Goal: Check status: Check status

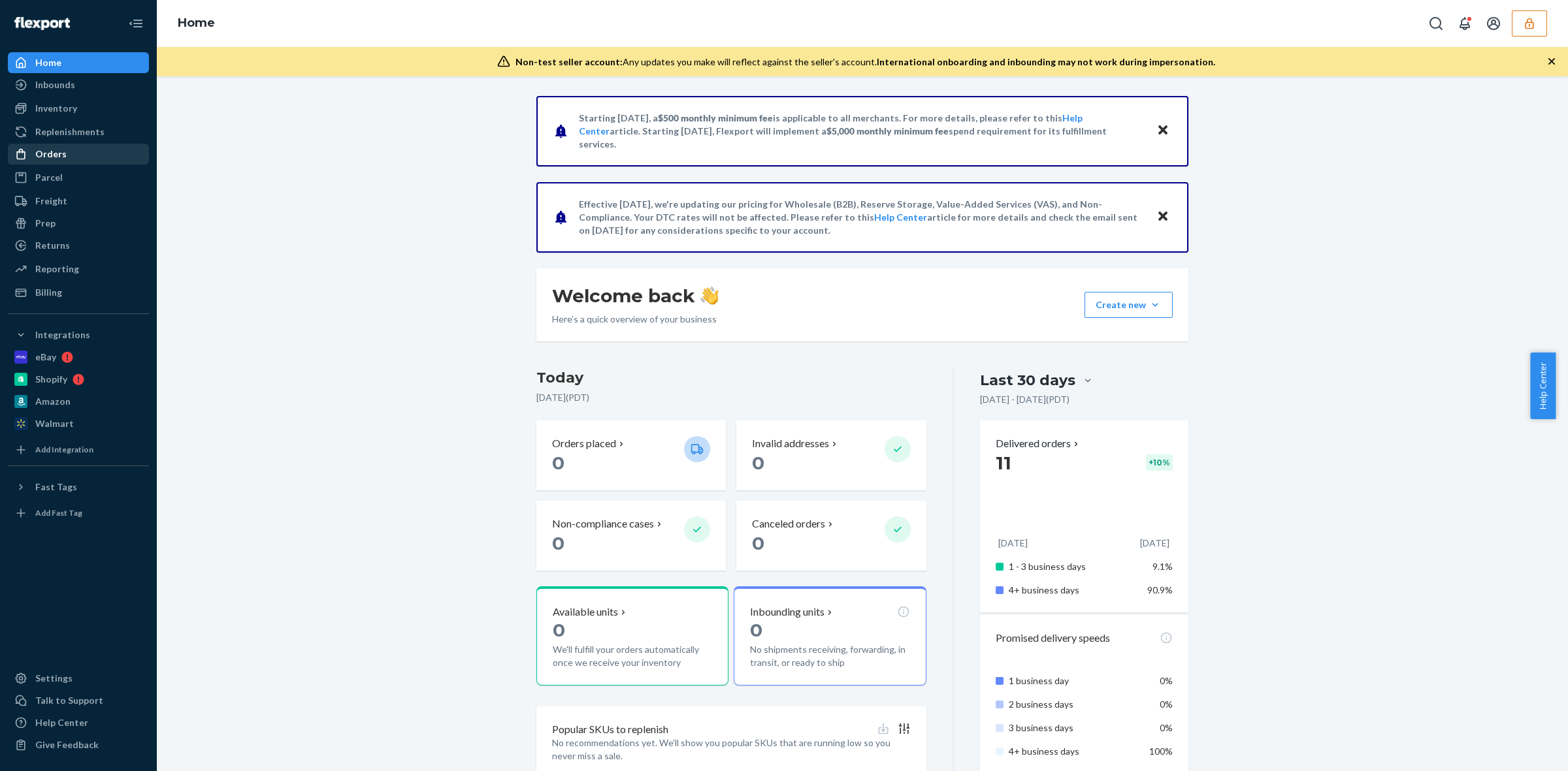
click at [92, 149] on div "Orders" at bounding box center [79, 154] width 139 height 18
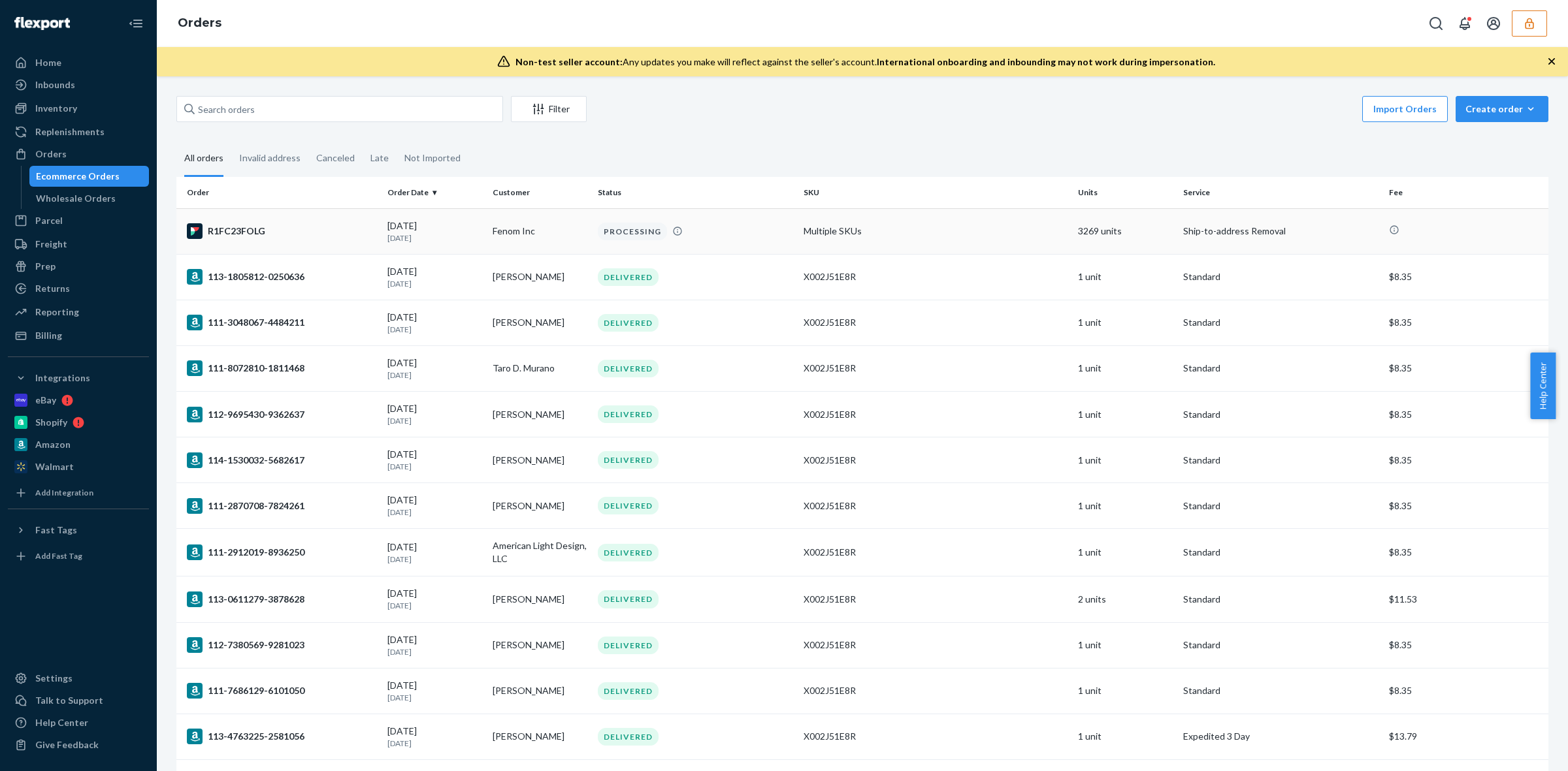
click at [948, 230] on td "Multiple SKUs" at bounding box center [936, 231] width 275 height 46
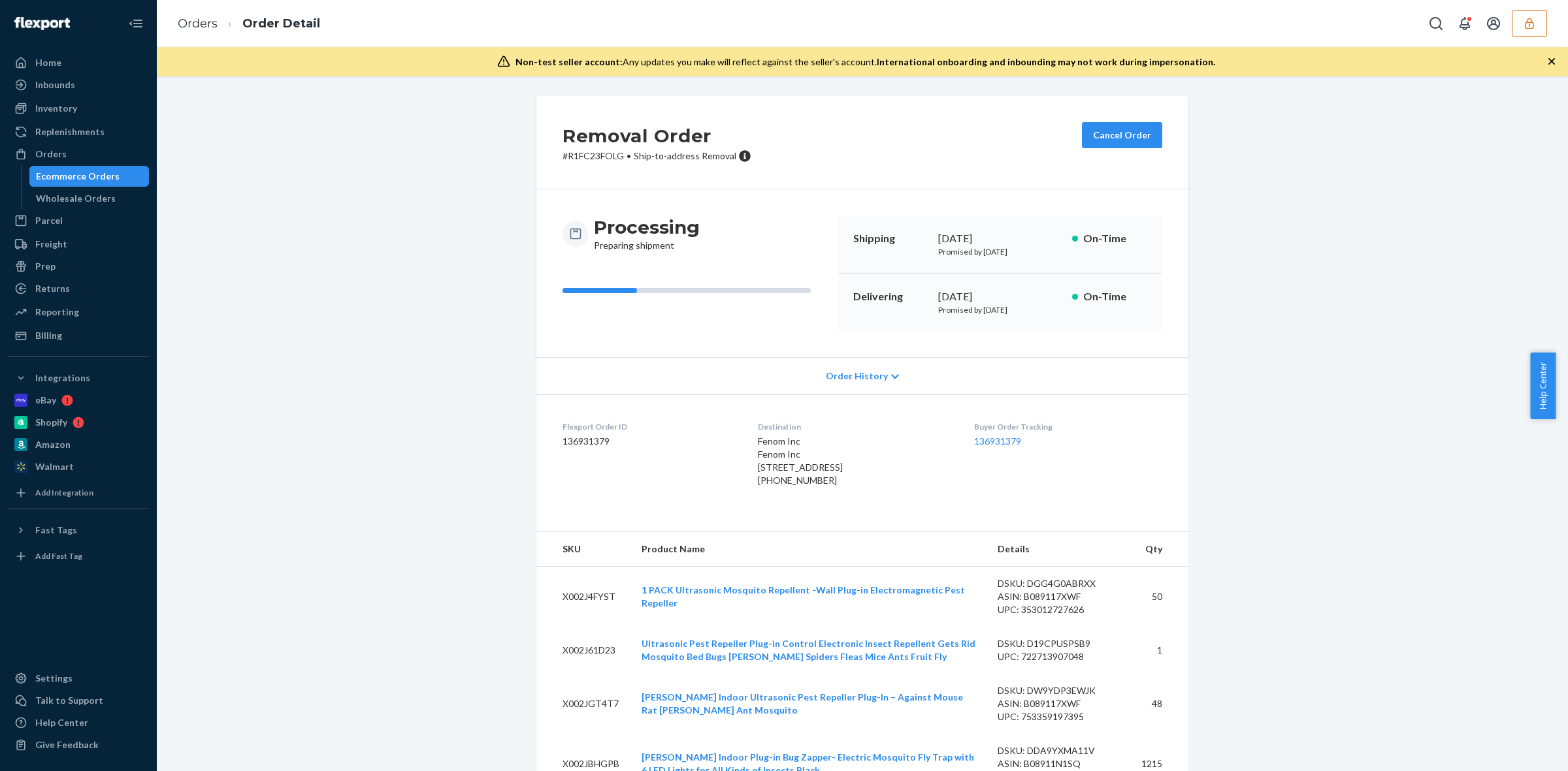
click at [767, 467] on span "Fenom Inc Fenom Inc [STREET_ADDRESS]" at bounding box center [800, 454] width 85 height 37
copy span "[STREET_ADDRESS]"
click at [1530, 13] on button "button" at bounding box center [1530, 24] width 35 height 26
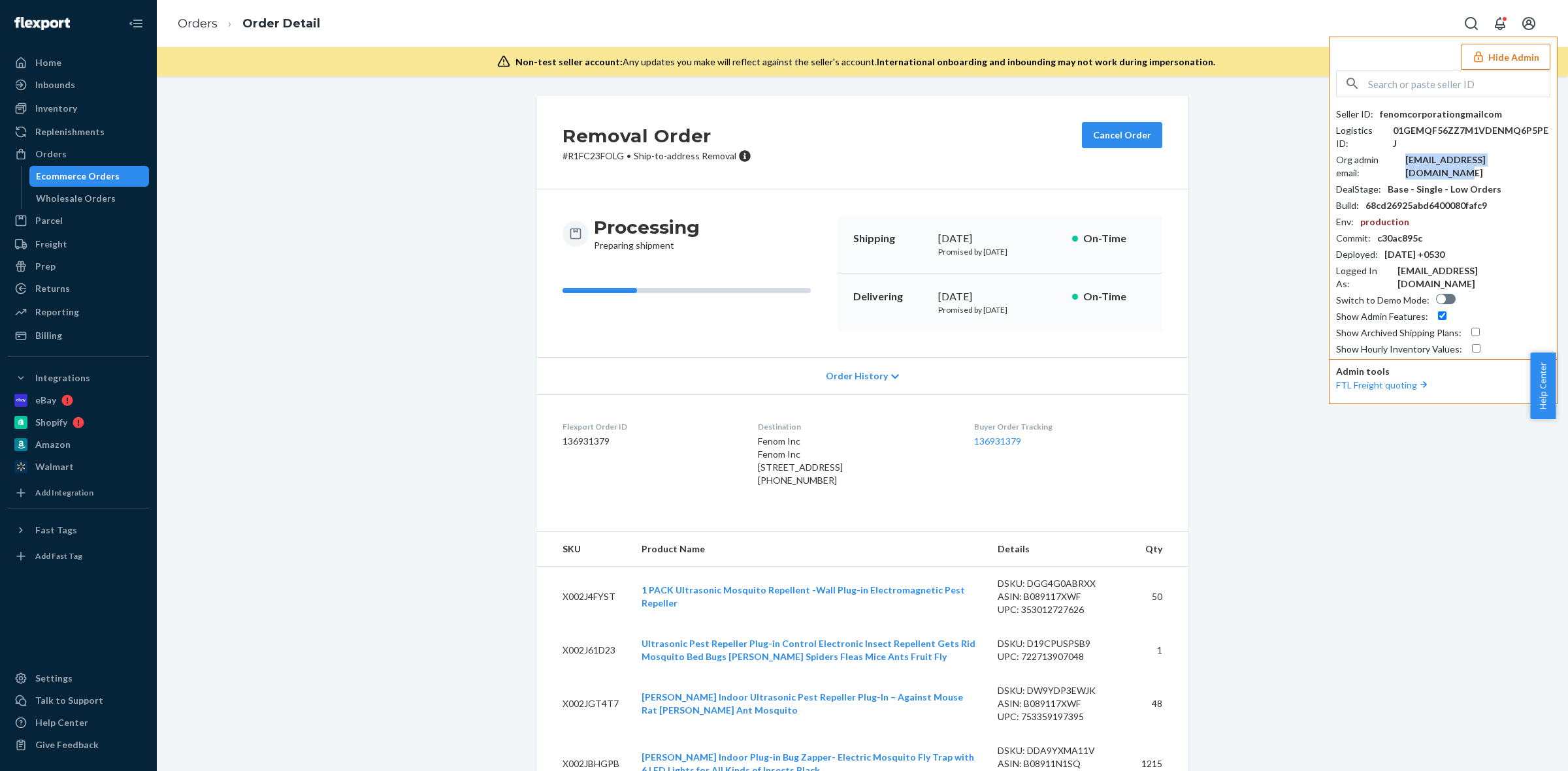
copy div "fenomcorporation@gmail.com"
click at [778, 487] on div "+18457469874" at bounding box center [855, 480] width 195 height 13
copy div "18457469874"
click at [1454, 93] on input "text" at bounding box center [1459, 83] width 182 height 26
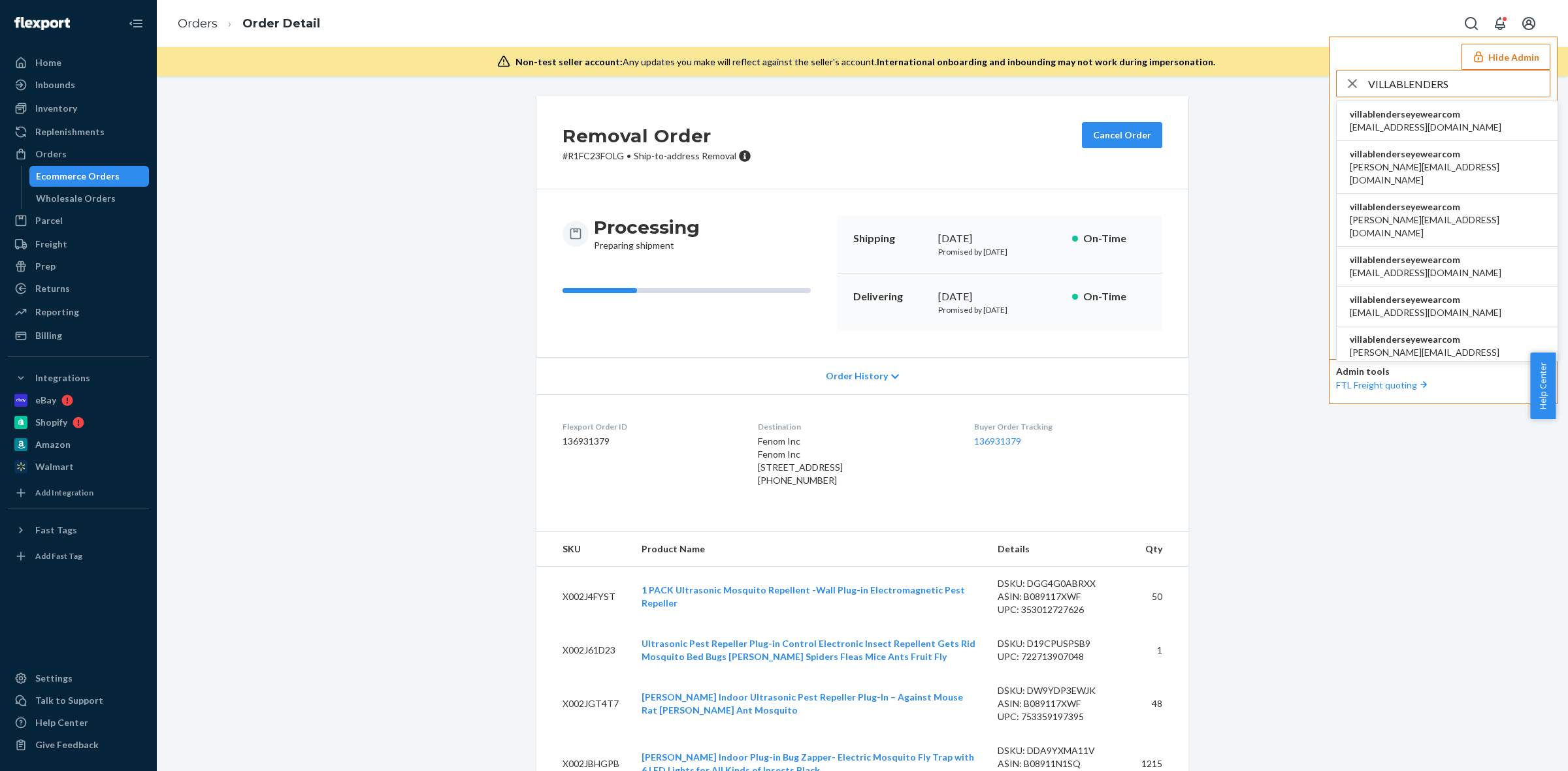
type input "VILLABLENDERS"
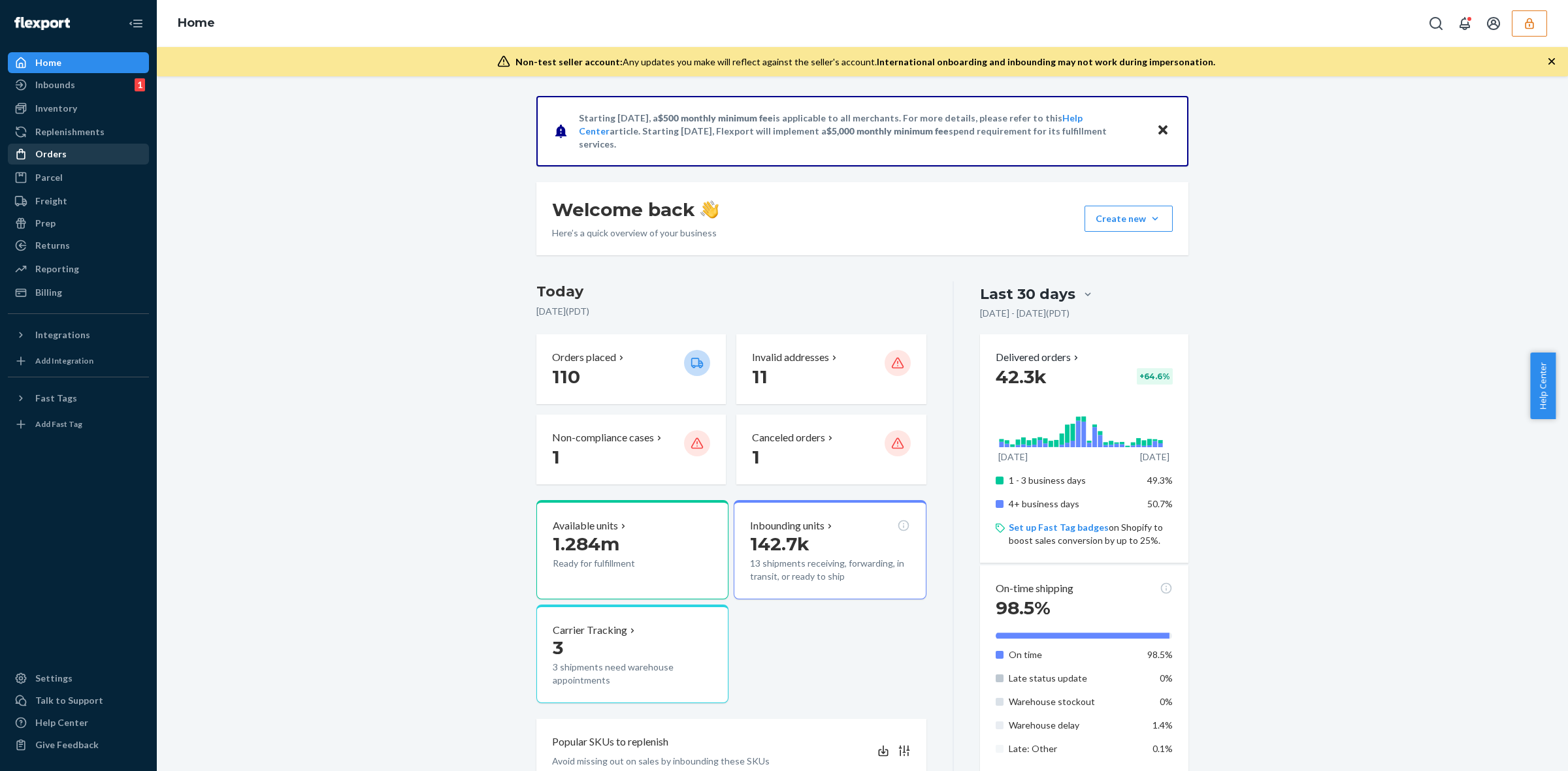
click at [101, 156] on div "Orders" at bounding box center [79, 154] width 139 height 18
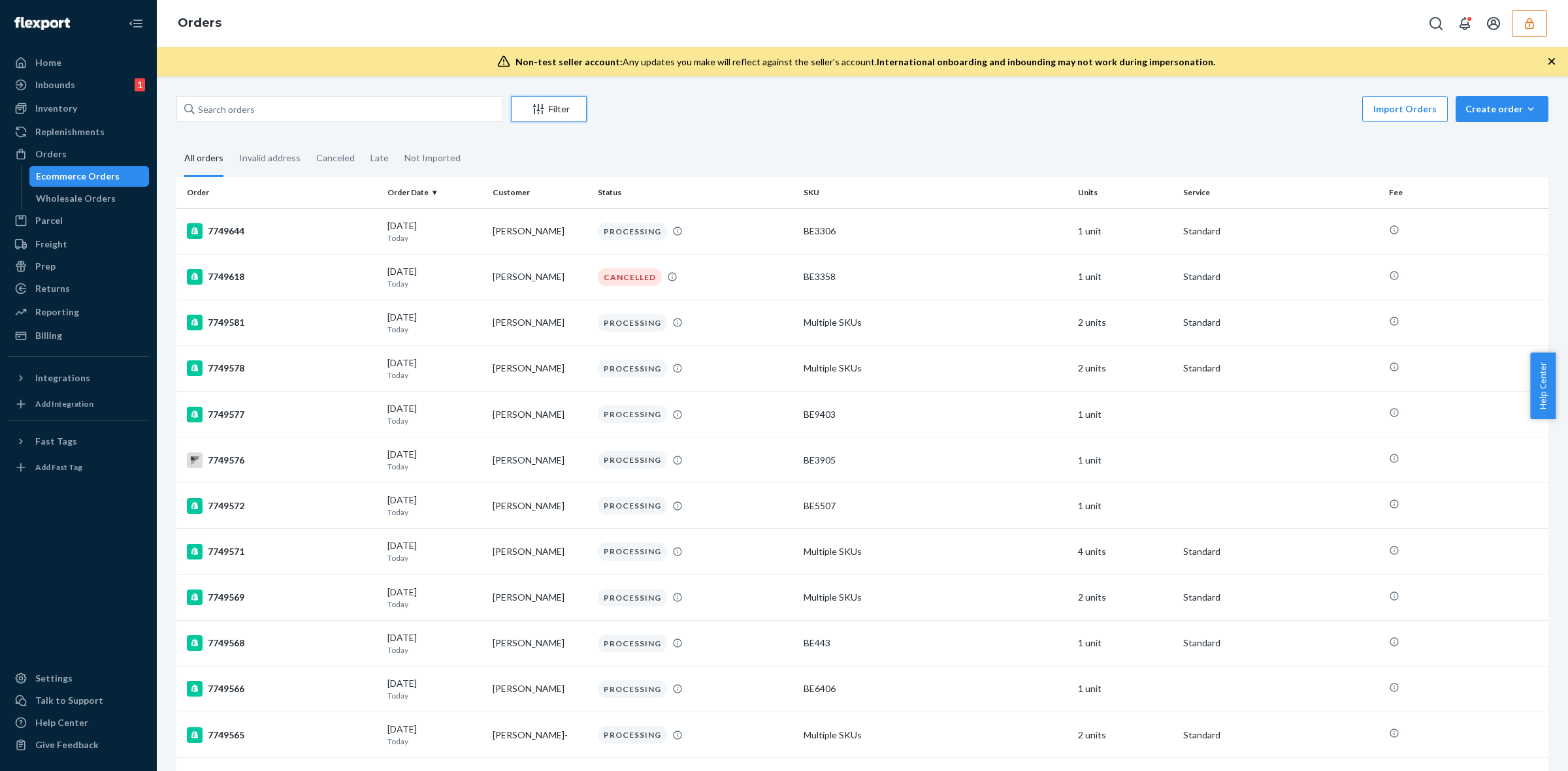
click at [559, 107] on div "Filter" at bounding box center [549, 108] width 75 height 13
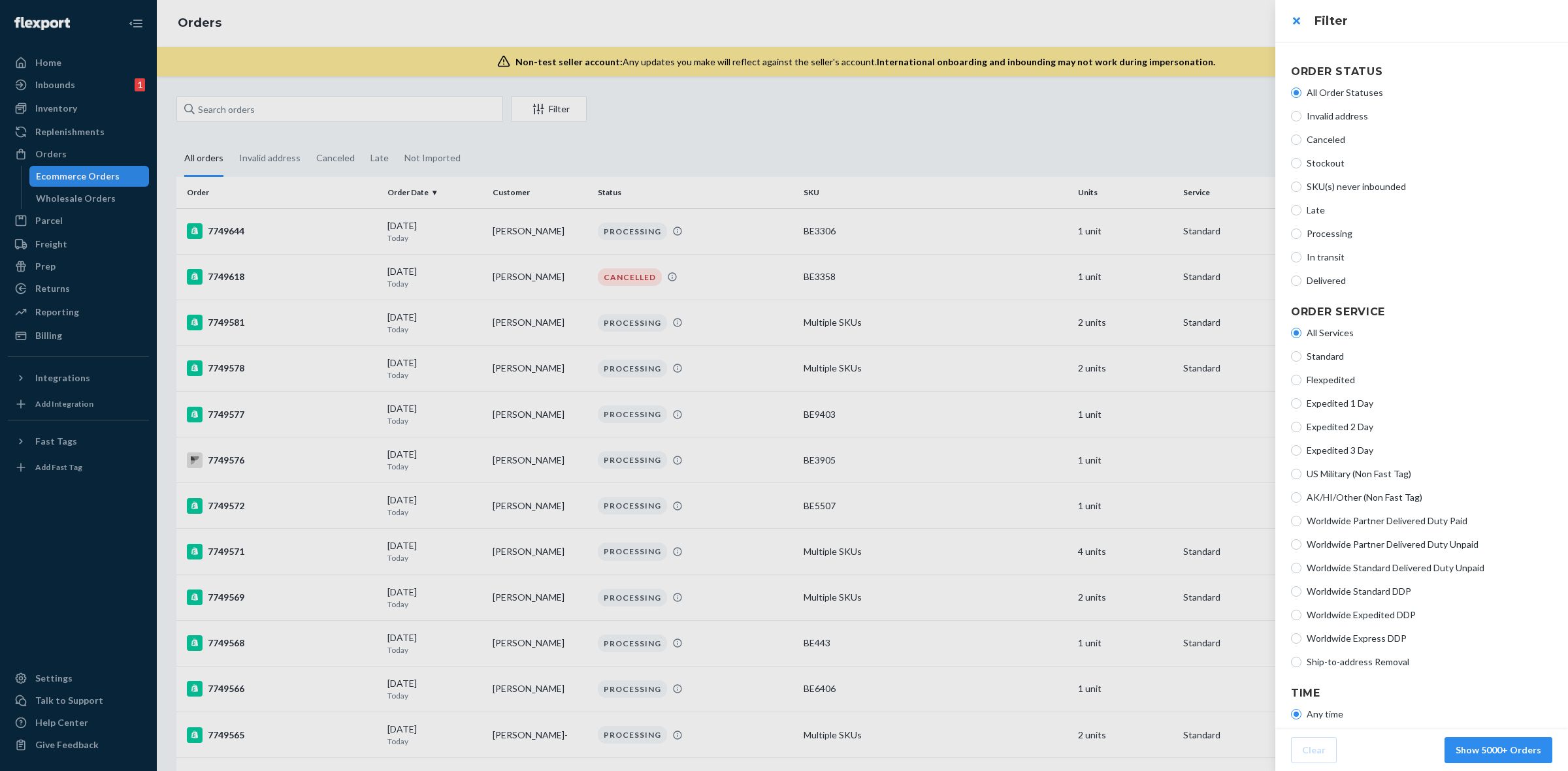
click at [1399, 660] on span "Ship-to-address Removal" at bounding box center [1430, 662] width 246 height 13
click at [1302, 660] on input "Ship-to-address Removal" at bounding box center [1296, 663] width 11 height 11
radio input "true"
radio input "false"
click at [1505, 748] on button "Show 349 Orders" at bounding box center [1504, 750] width 97 height 26
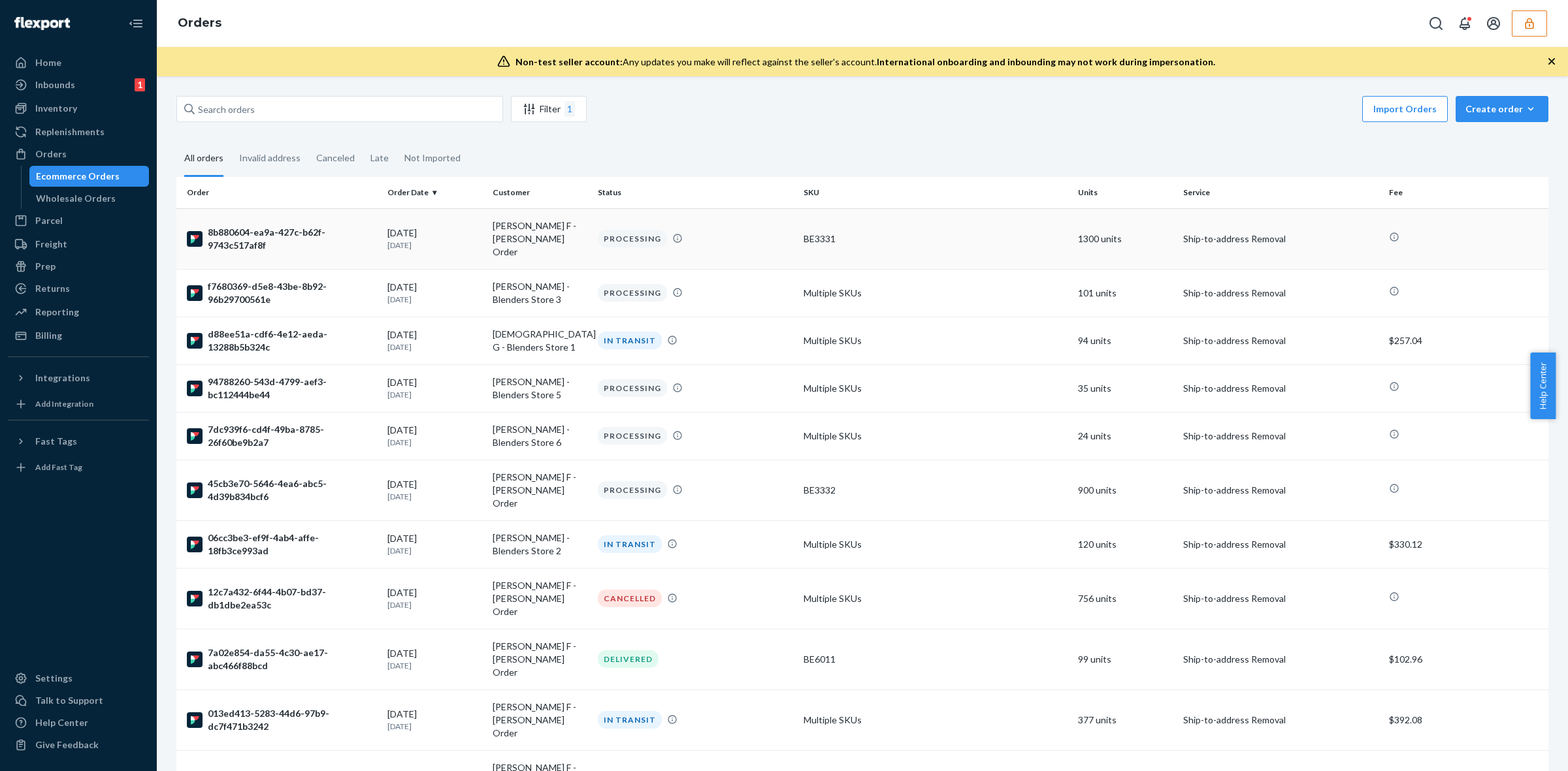
click at [919, 233] on div "BE3331" at bounding box center [935, 239] width 264 height 13
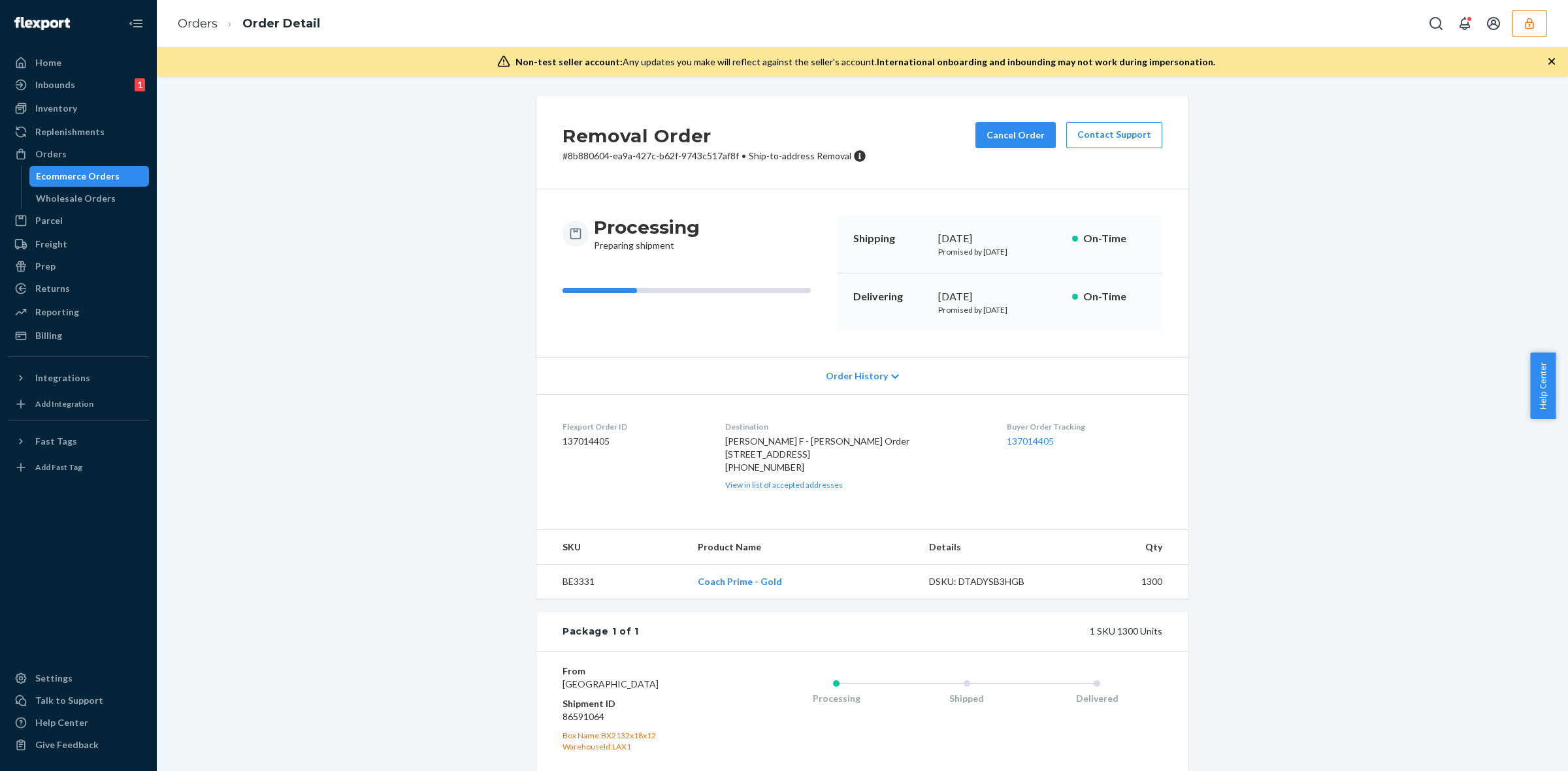
click at [799, 458] on span "[PERSON_NAME] F - [PERSON_NAME] Order [STREET_ADDRESS]" at bounding box center [818, 448] width 185 height 24
click at [798, 458] on span "[PERSON_NAME] F - [PERSON_NAME] Order [STREET_ADDRESS]" at bounding box center [818, 448] width 185 height 24
copy span "[STREET_ADDRESS]"
click at [118, 153] on div "Orders" at bounding box center [79, 154] width 139 height 18
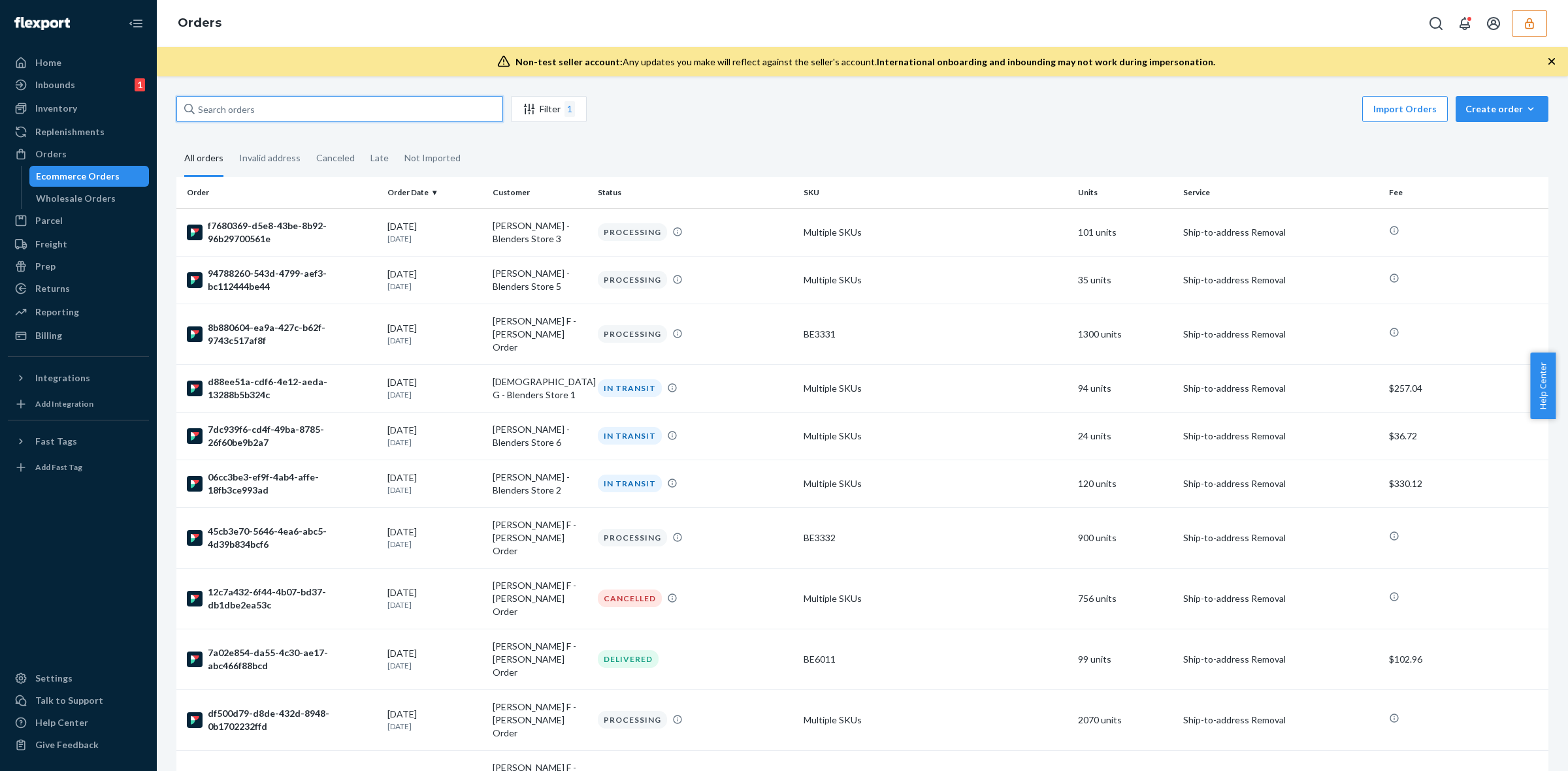
click at [234, 111] on input "text" at bounding box center [340, 109] width 327 height 26
type input "810112717297"
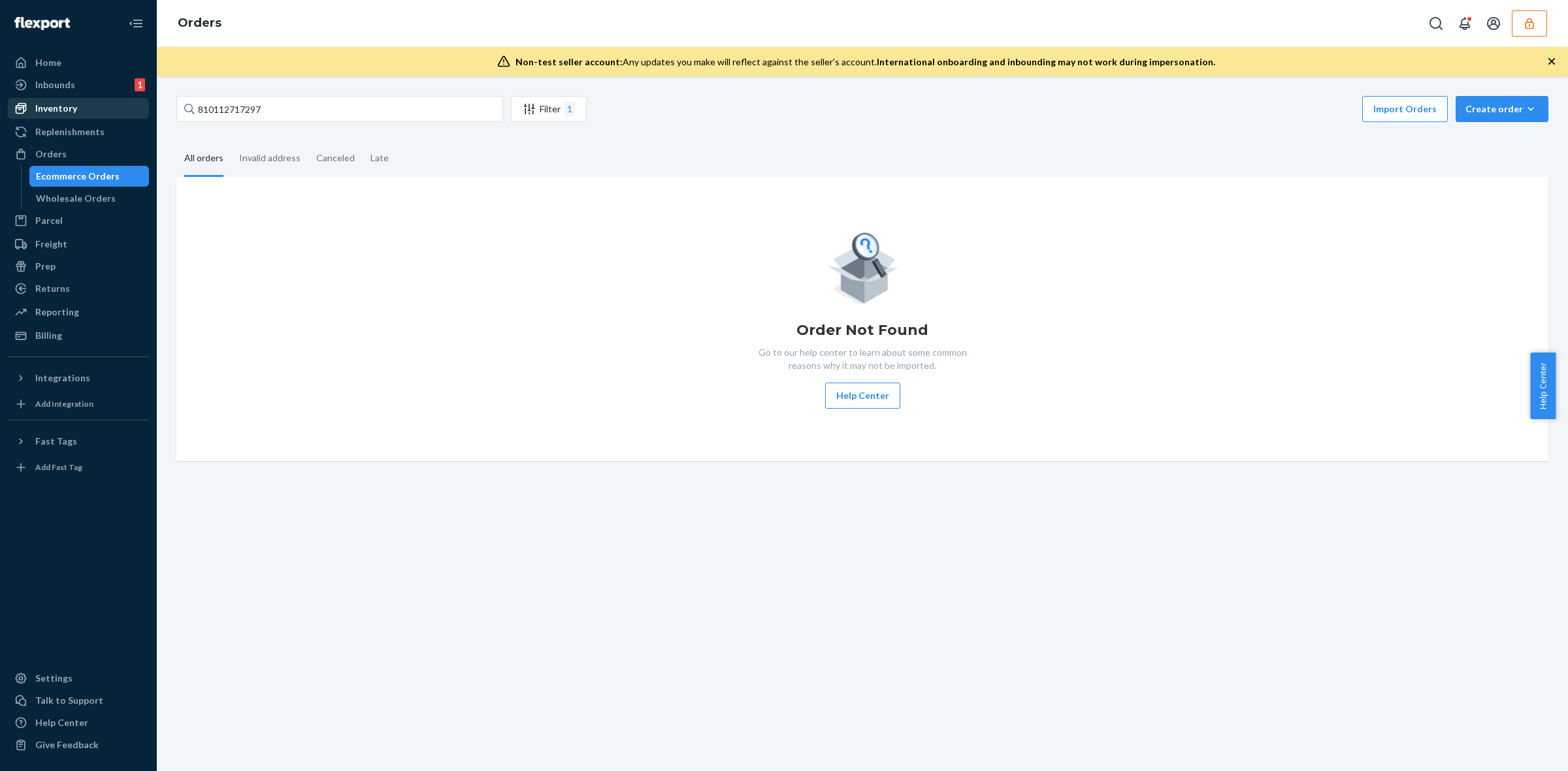
click at [54, 108] on div "Inventory" at bounding box center [56, 108] width 42 height 13
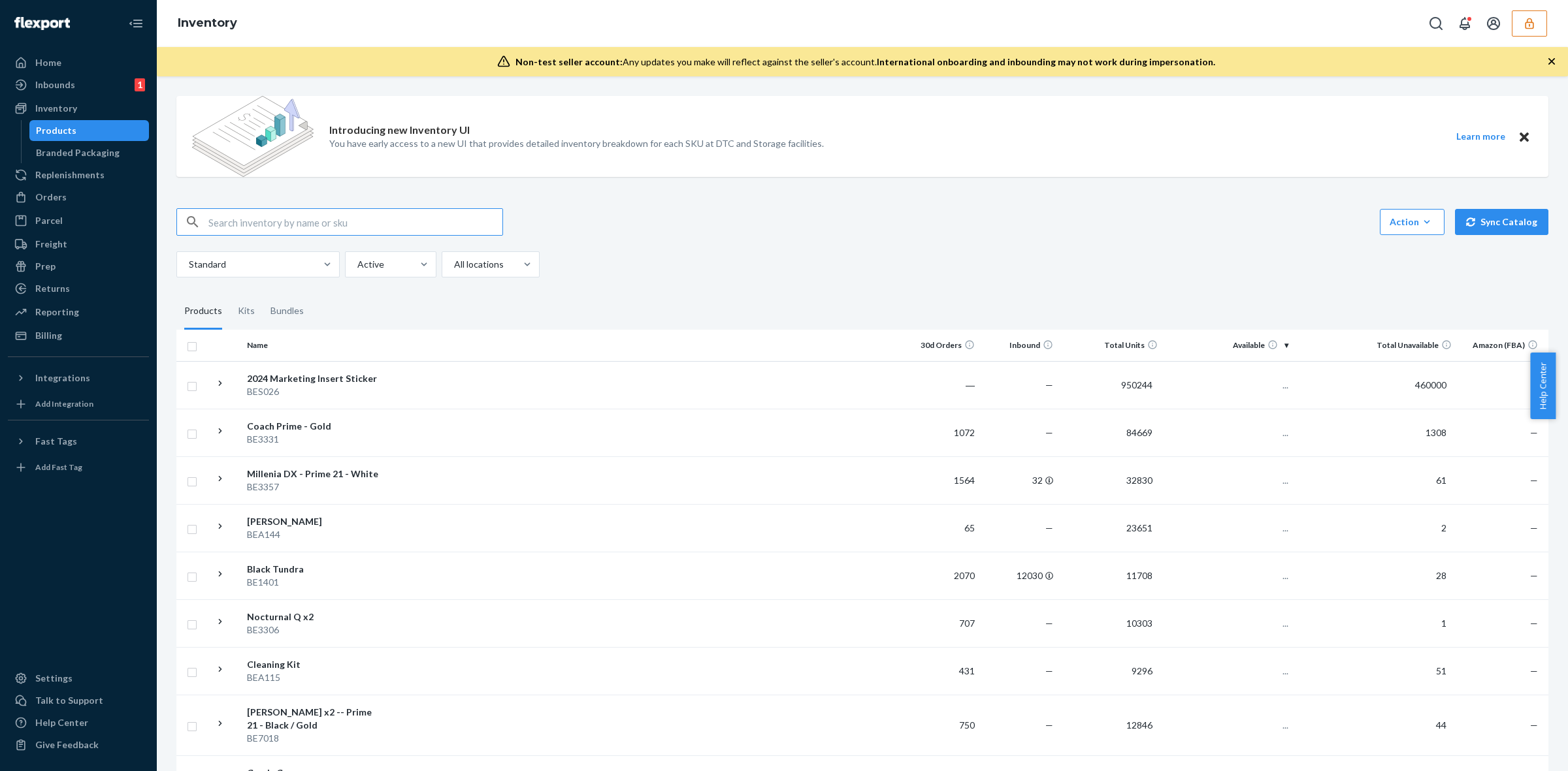
click at [243, 222] on input "text" at bounding box center [355, 222] width 294 height 26
type input "810112717297"
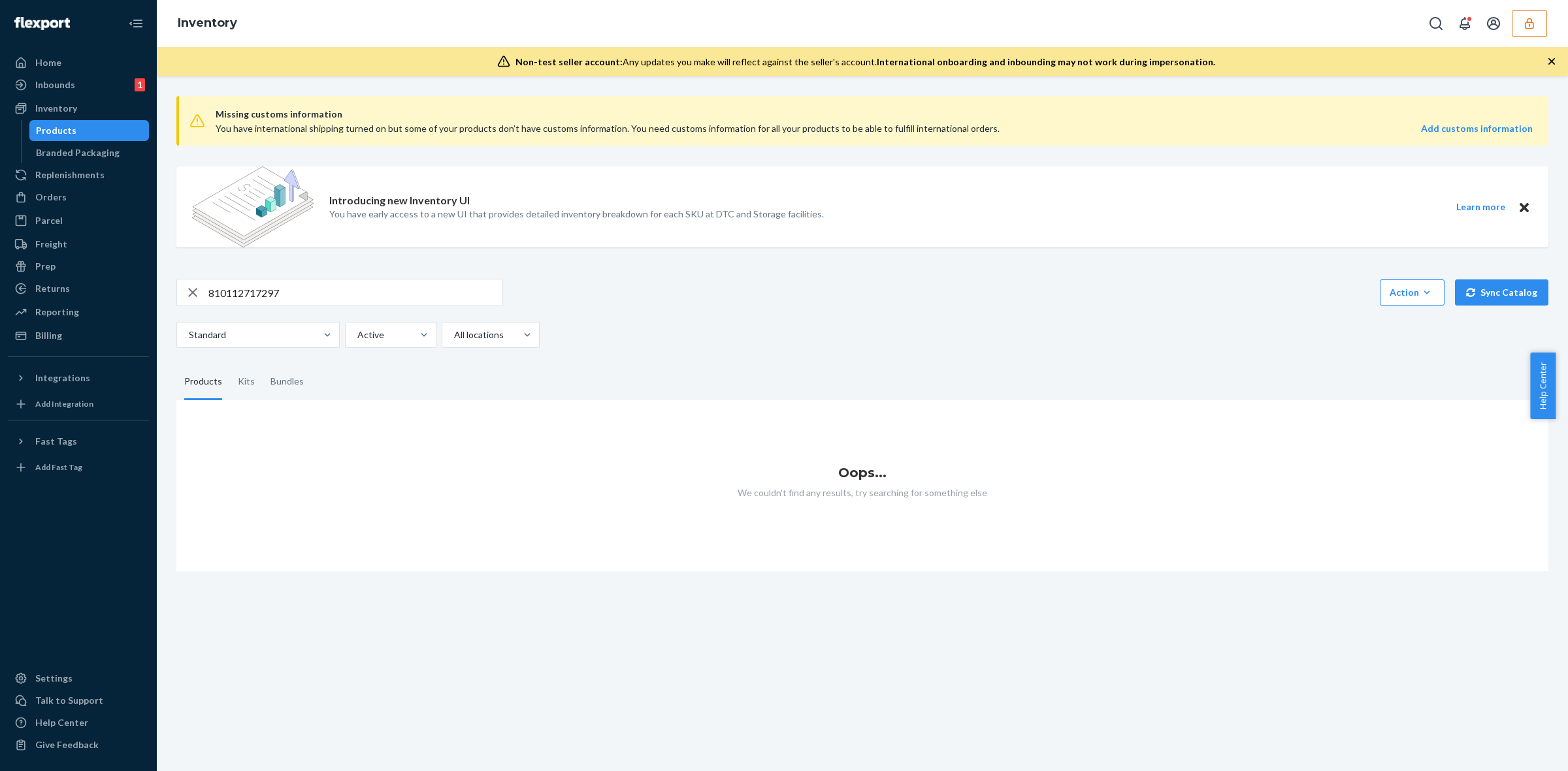
click at [1527, 21] on icon "button" at bounding box center [1529, 23] width 13 height 13
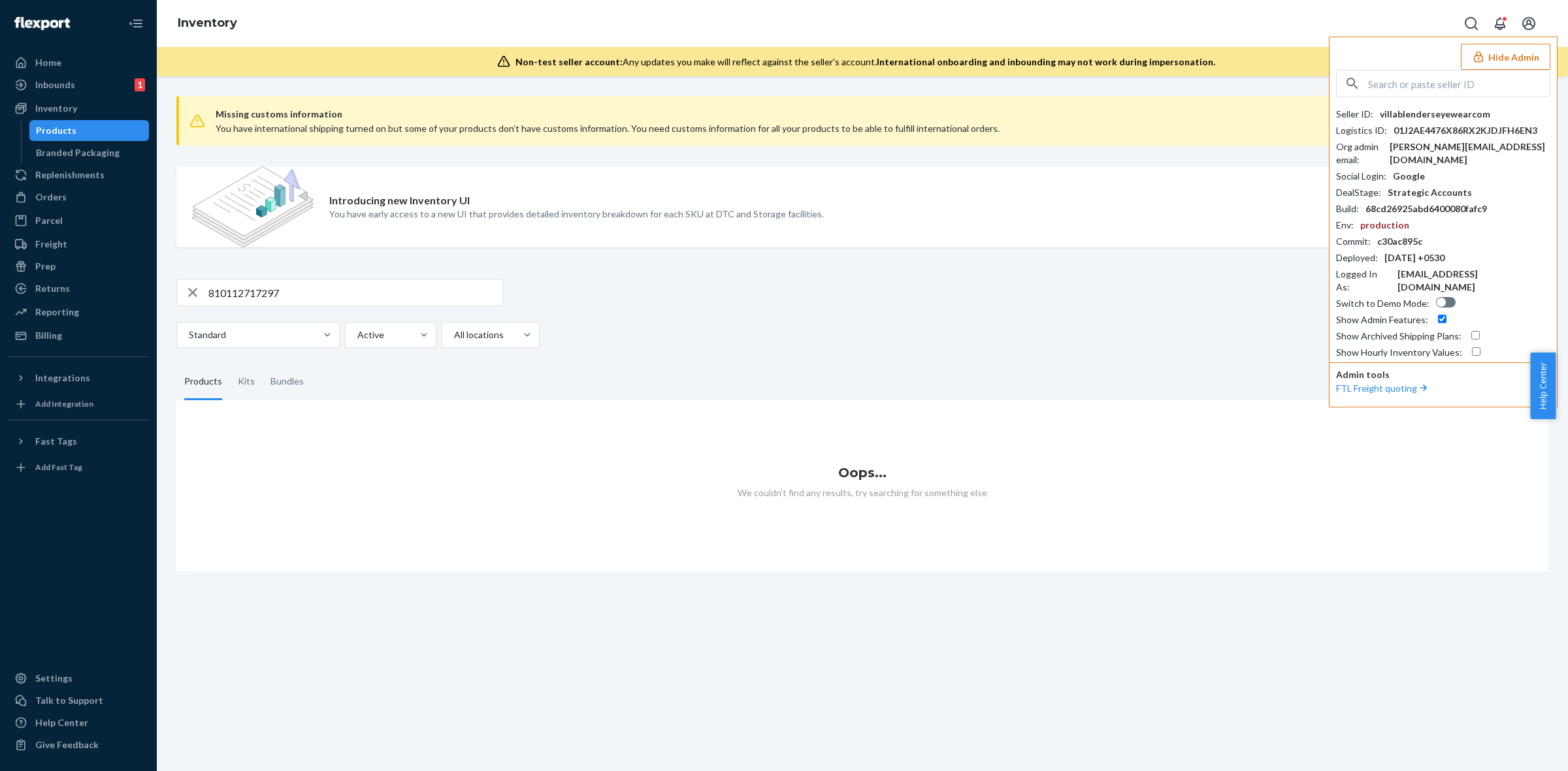
click at [303, 157] on div "Missing customs information You have international shipping turned on but some …" at bounding box center [862, 174] width 1373 height 178
click at [197, 293] on icon "button" at bounding box center [192, 293] width 16 height 26
click at [298, 291] on input "text" at bounding box center [355, 293] width 294 height 26
type input "sender"
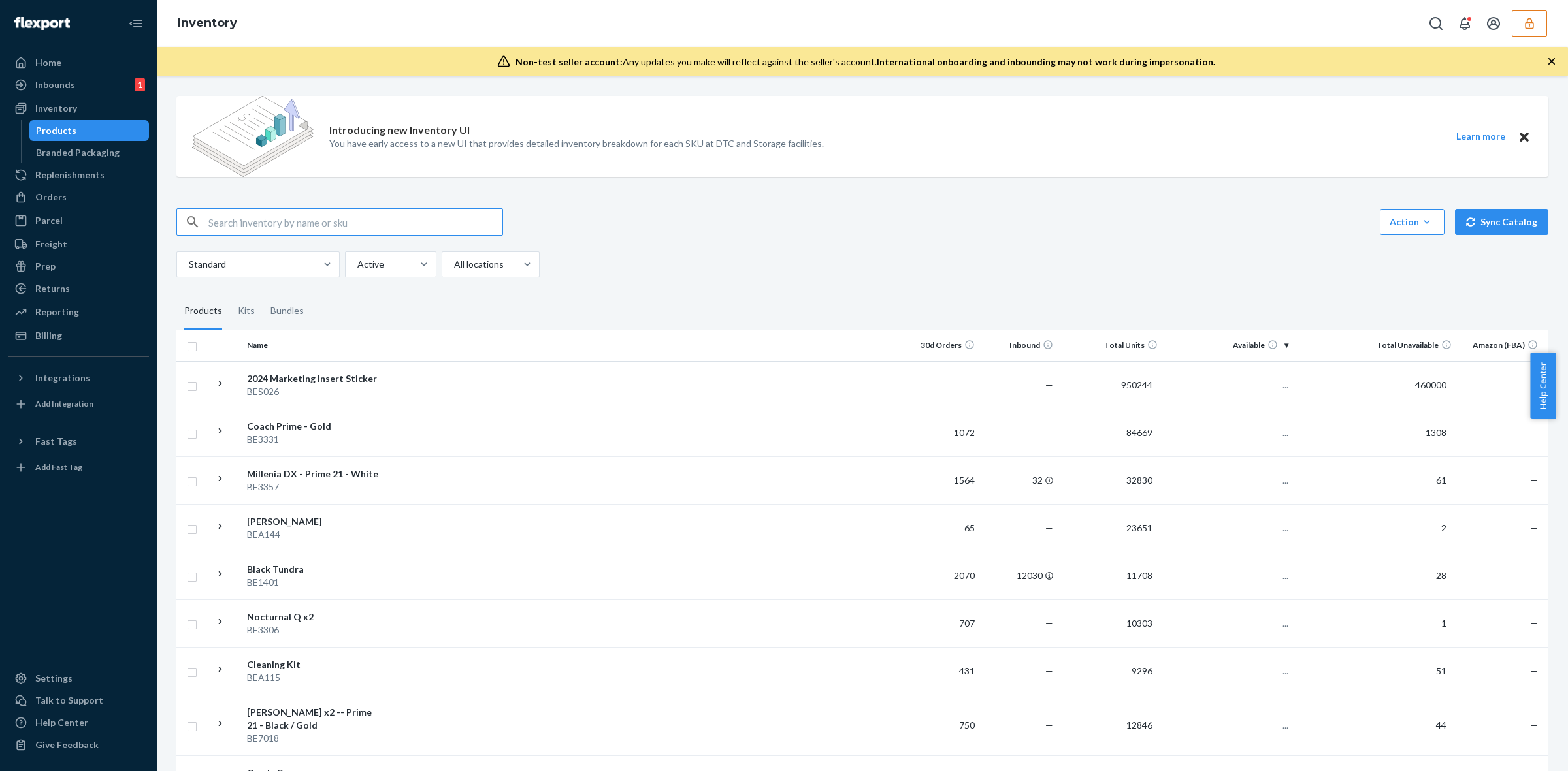
click at [233, 220] on input "text" at bounding box center [355, 222] width 294 height 26
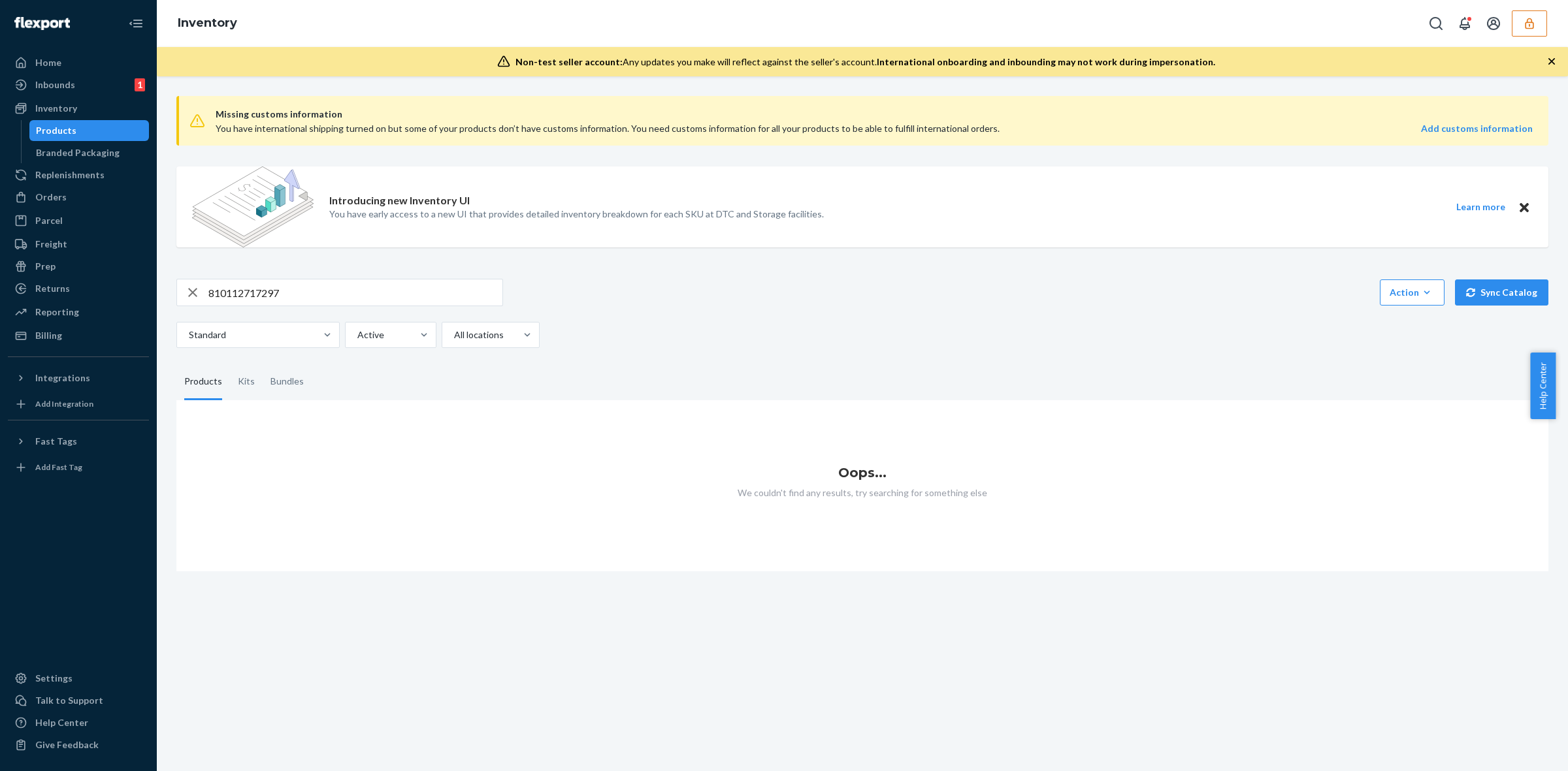
click at [303, 289] on input "810112717297" at bounding box center [355, 293] width 294 height 26
type input "8"
type input "shadow"
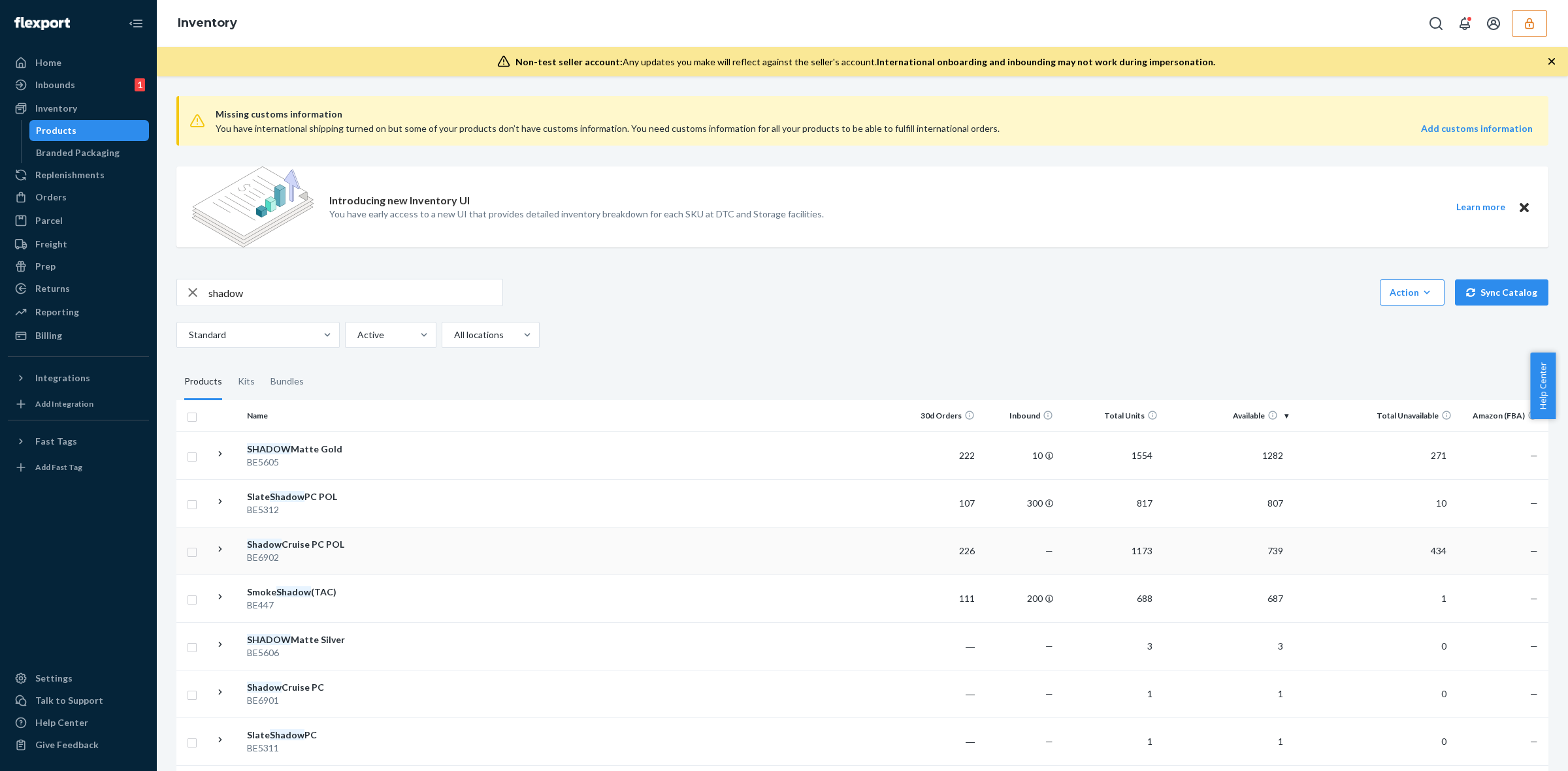
click at [315, 545] on div "Shadow Cruise PC POL" at bounding box center [315, 545] width 137 height 13
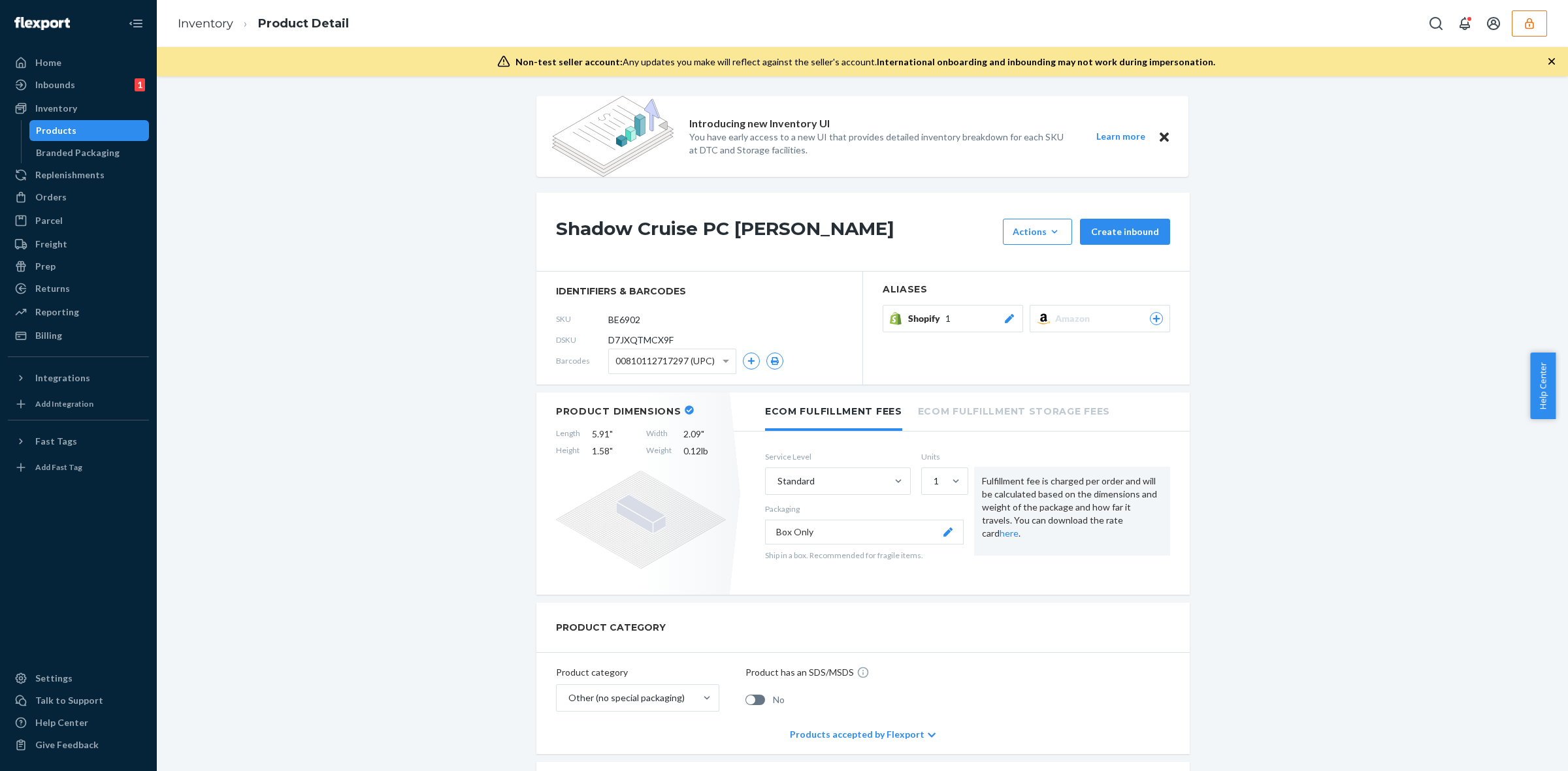
click at [642, 340] on span "D7JXQTMCX9F" at bounding box center [641, 340] width 66 height 13
copy span "D7JXQTMCX9F"
click at [57, 107] on div "Inventory" at bounding box center [56, 108] width 42 height 13
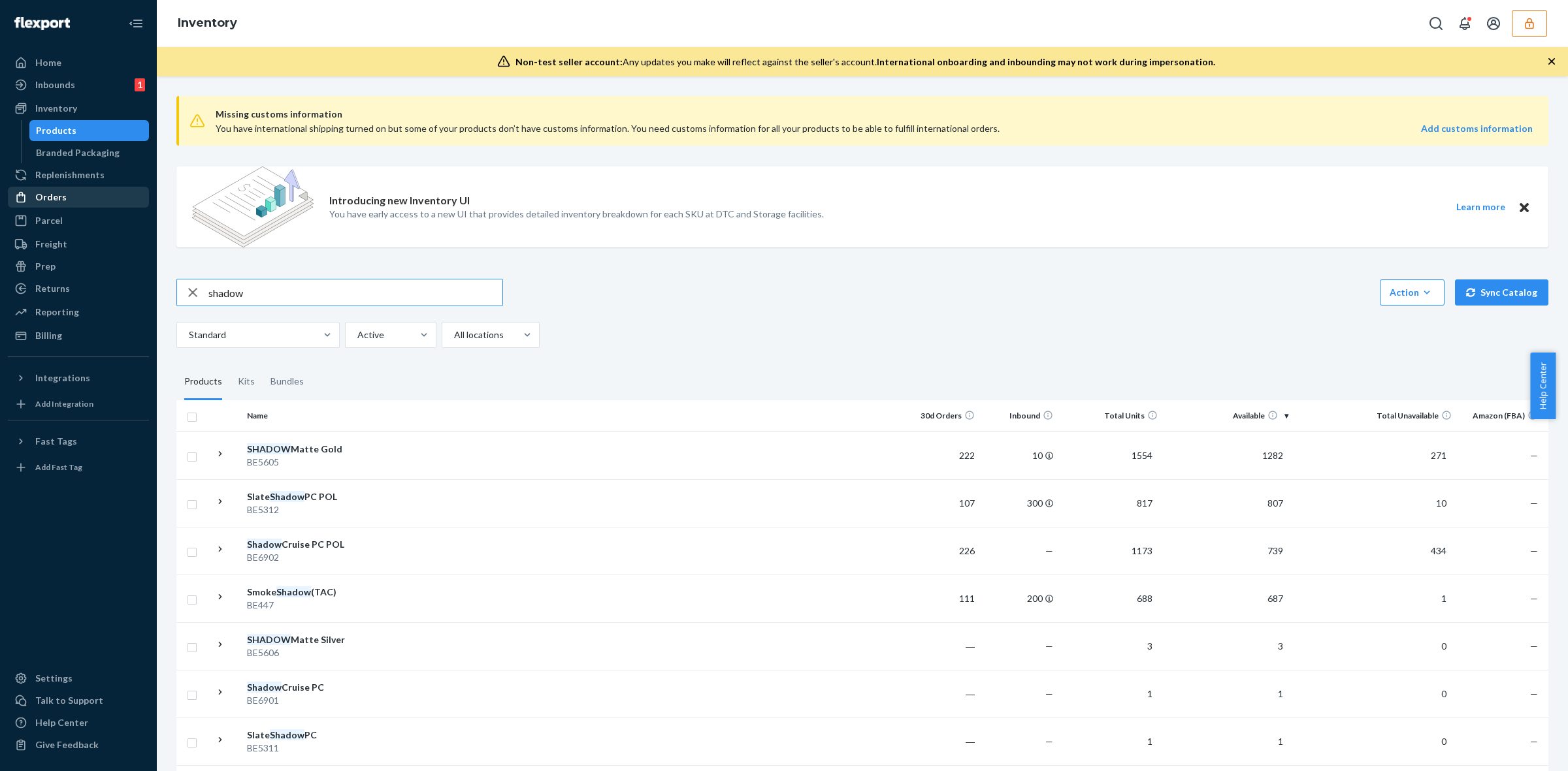
click at [63, 194] on div "Orders" at bounding box center [50, 197] width 31 height 13
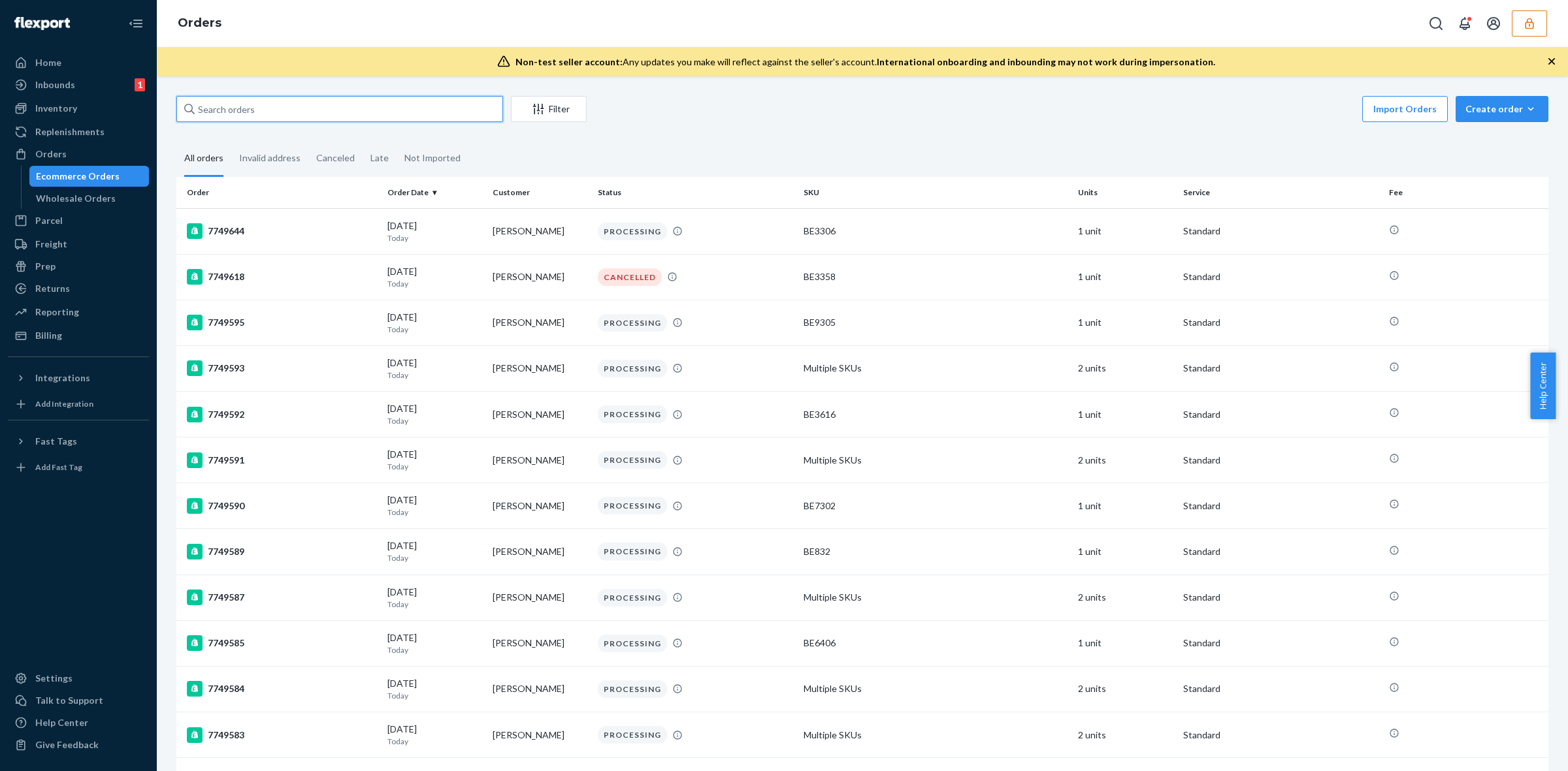
click at [253, 107] on input "text" at bounding box center [340, 109] width 327 height 26
paste input "D7JXQTMCX9F"
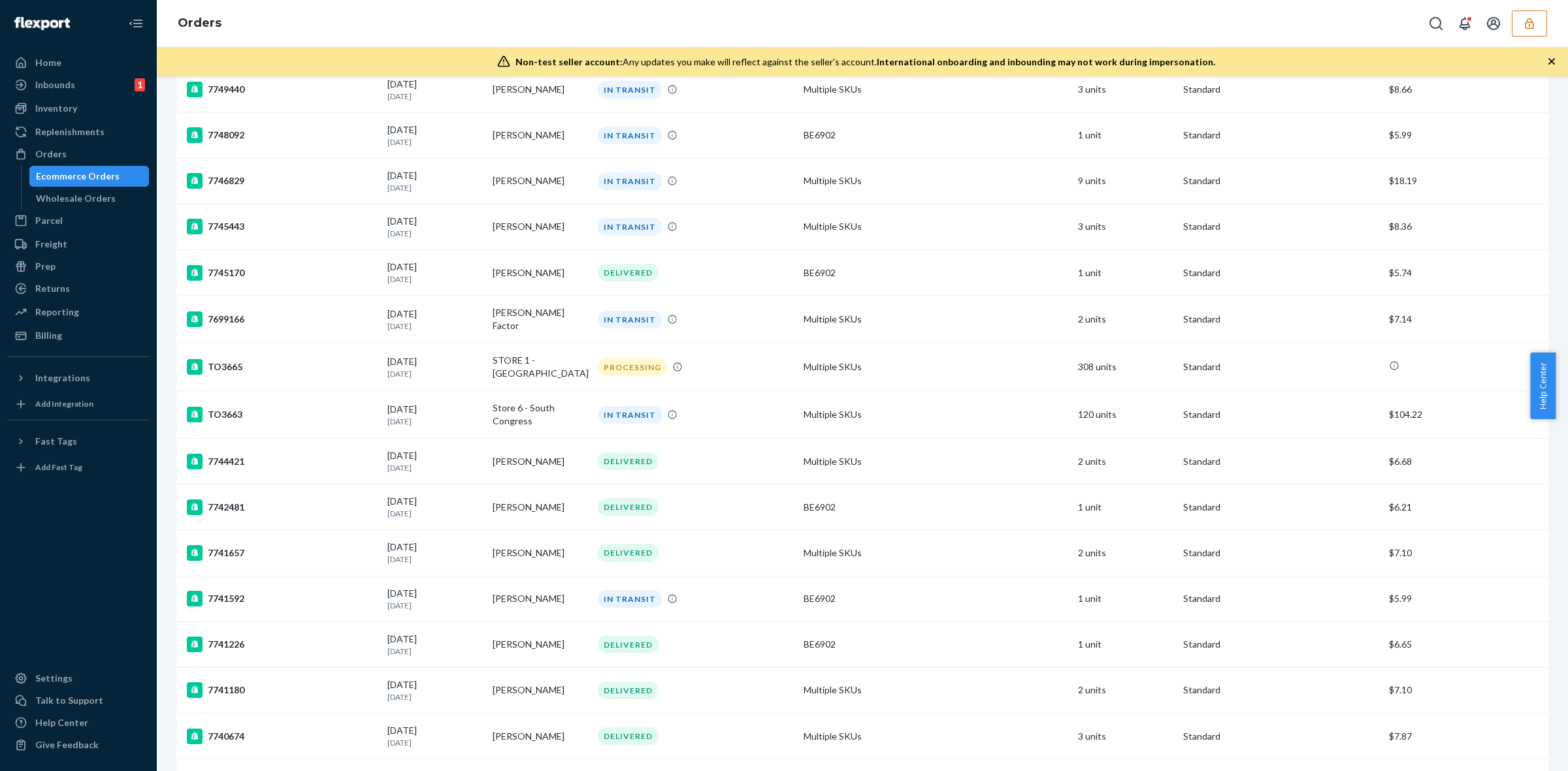
scroll to position [245, 0]
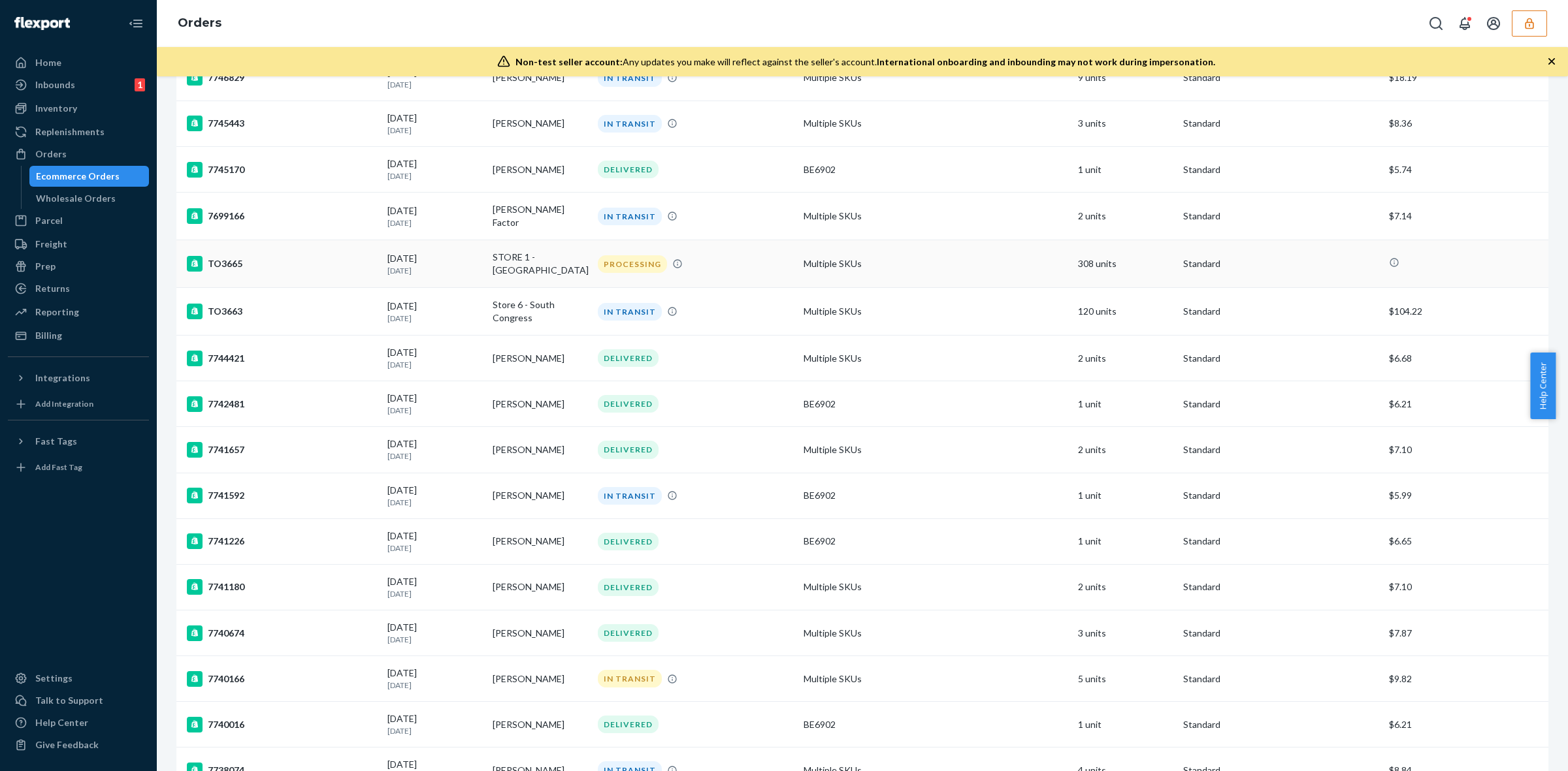
type input "D7JXQTMCX9F"
click at [733, 262] on div "PROCESSING" at bounding box center [695, 264] width 201 height 18
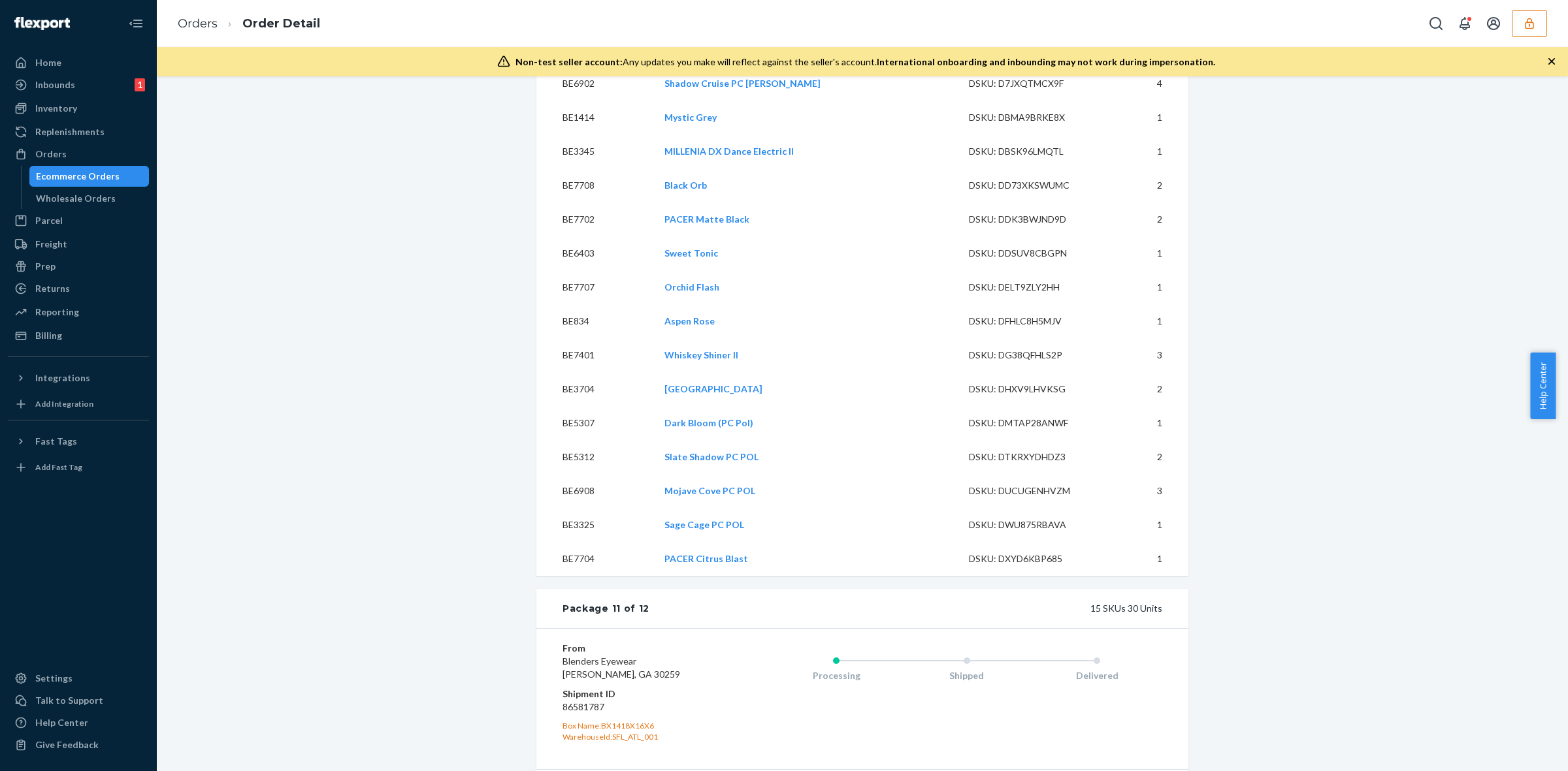
scroll to position [7348, 0]
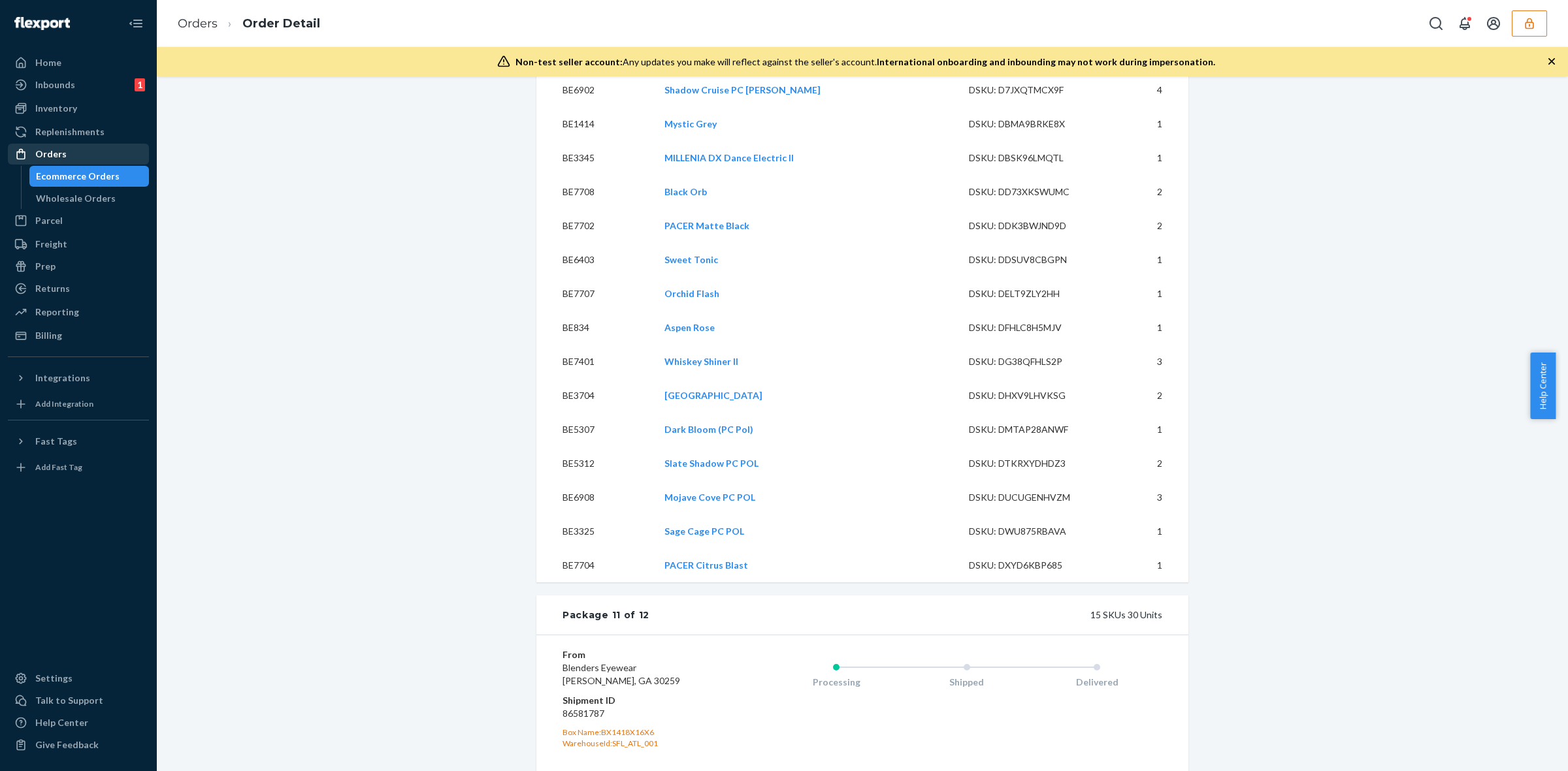
click at [66, 150] on div "Orders" at bounding box center [79, 154] width 139 height 18
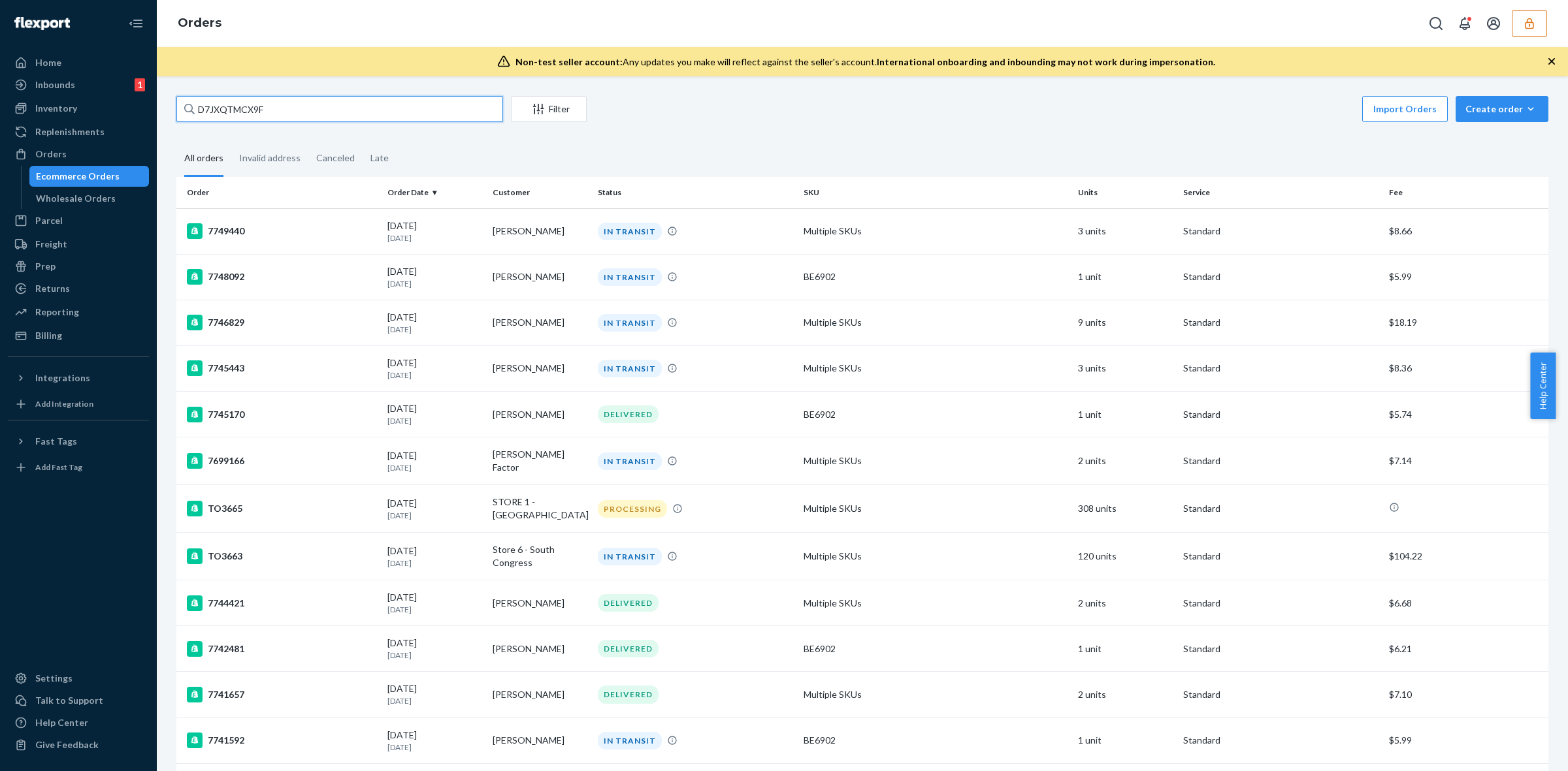
click at [302, 110] on input "D7JXQTMCX9F" at bounding box center [340, 109] width 327 height 26
click at [822, 512] on td "Multiple SKUs" at bounding box center [936, 509] width 275 height 48
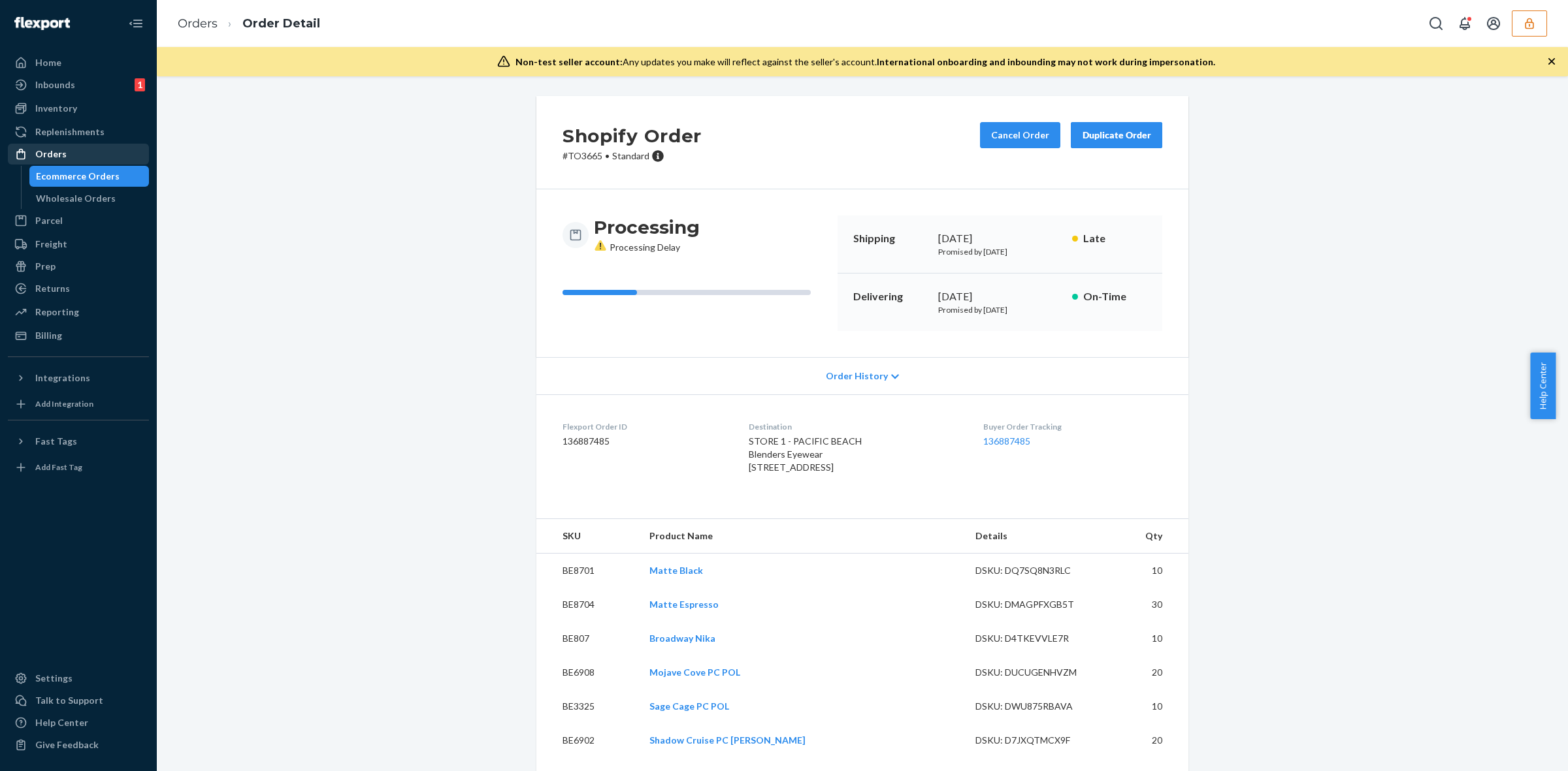
click at [56, 151] on div "Orders" at bounding box center [50, 154] width 31 height 13
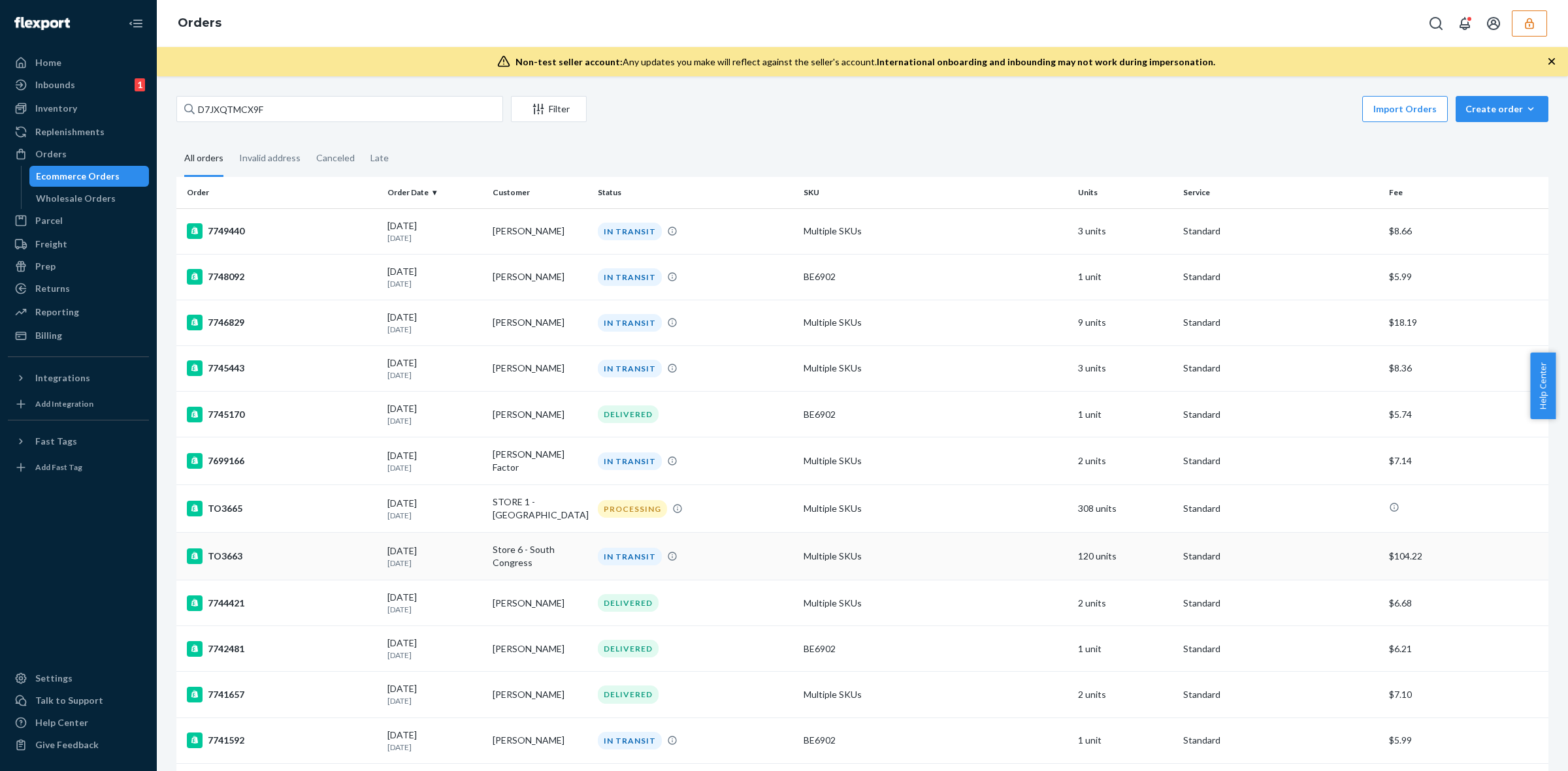
click at [749, 555] on div "IN TRANSIT" at bounding box center [695, 557] width 201 height 18
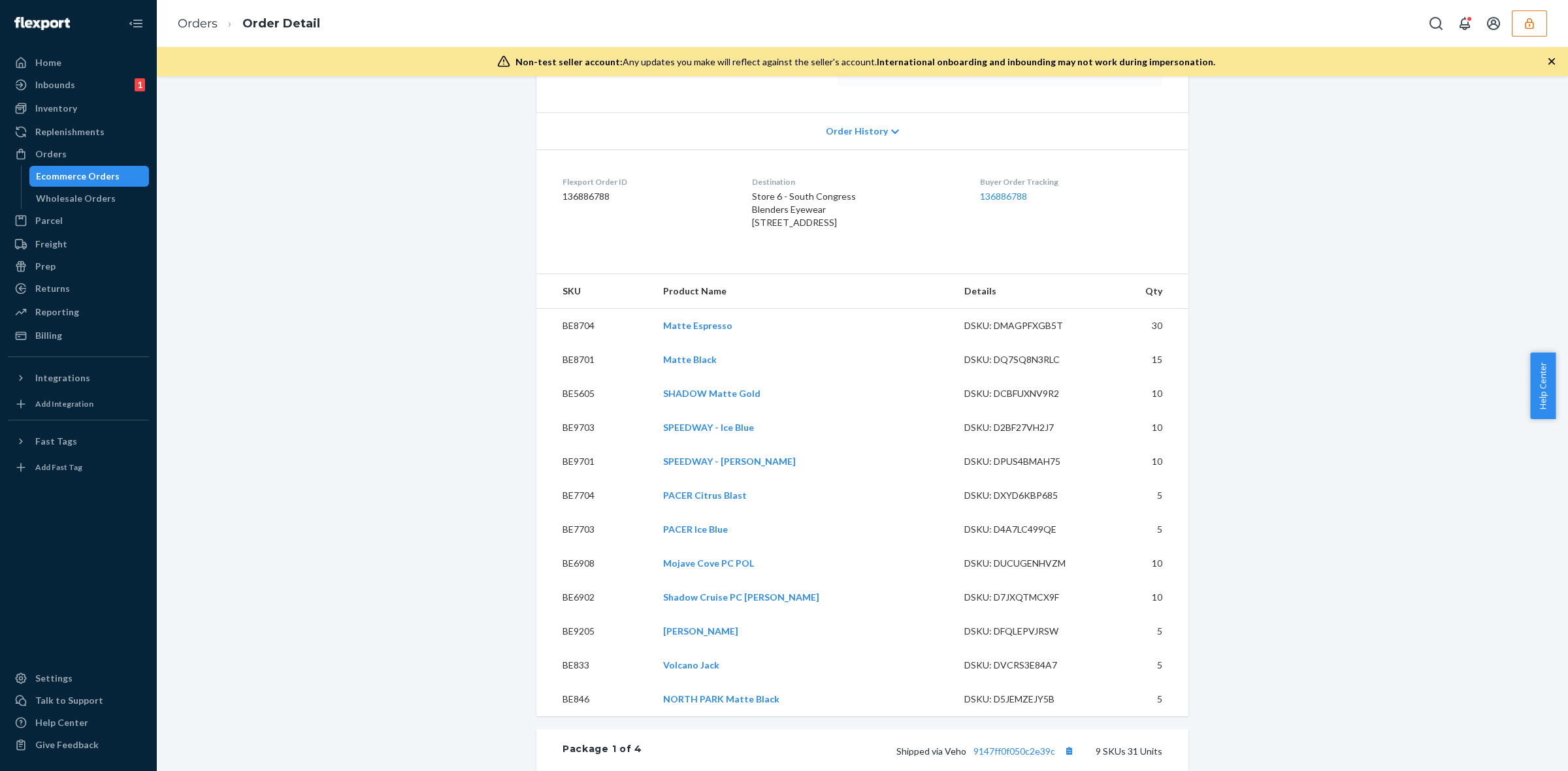
scroll to position [326, 0]
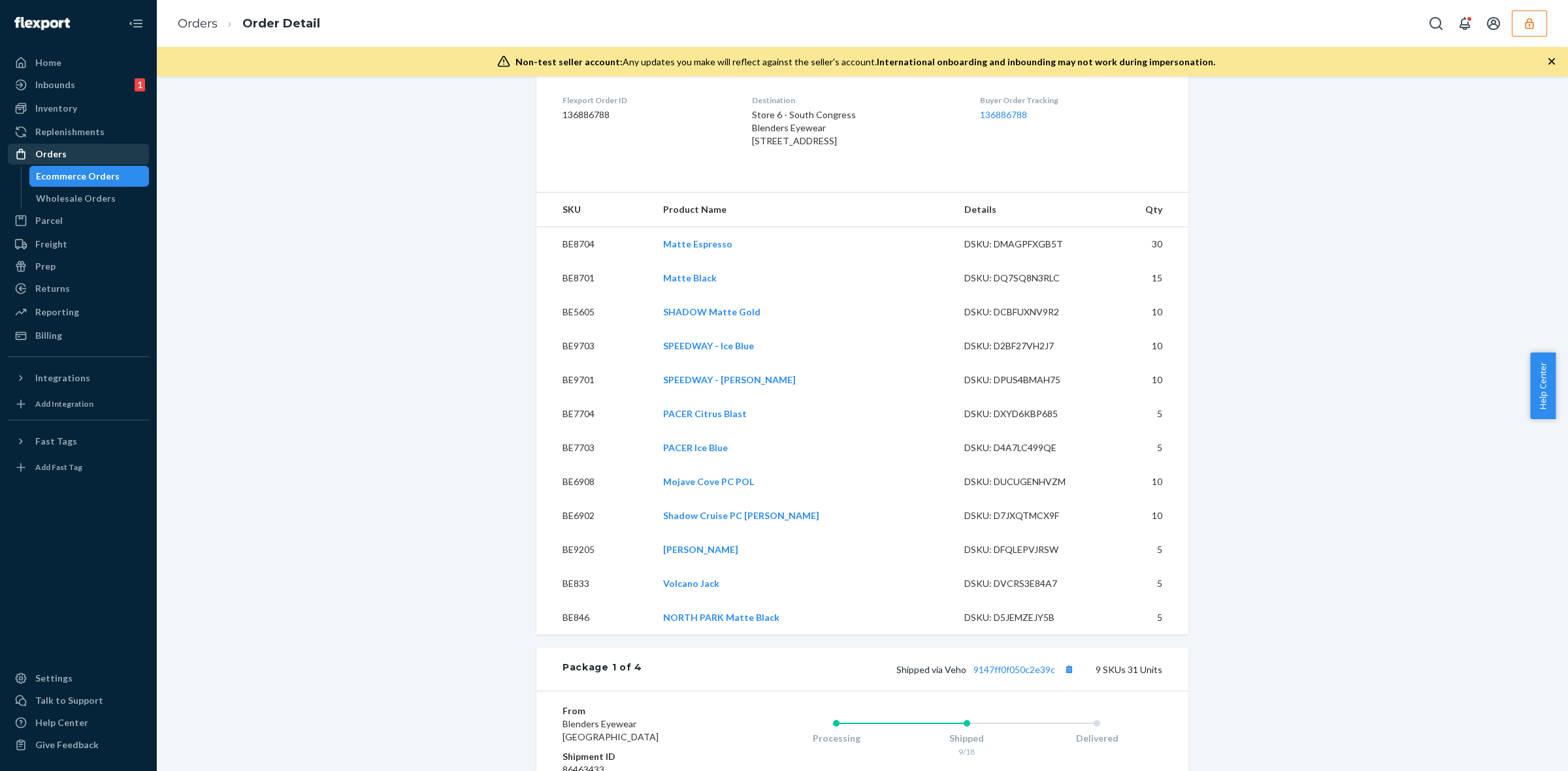
click at [95, 155] on div "Orders" at bounding box center [79, 154] width 139 height 18
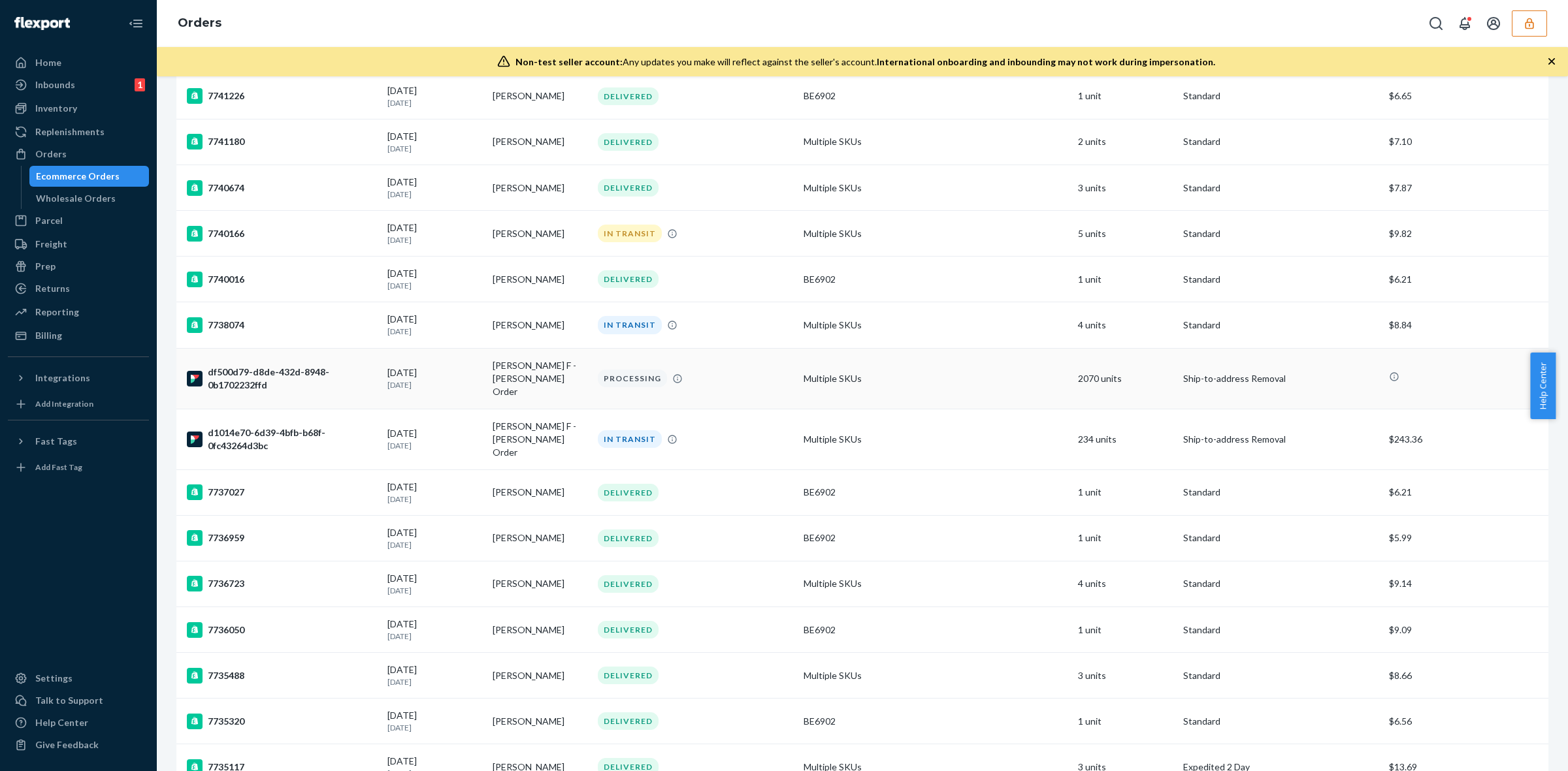
scroll to position [734, 0]
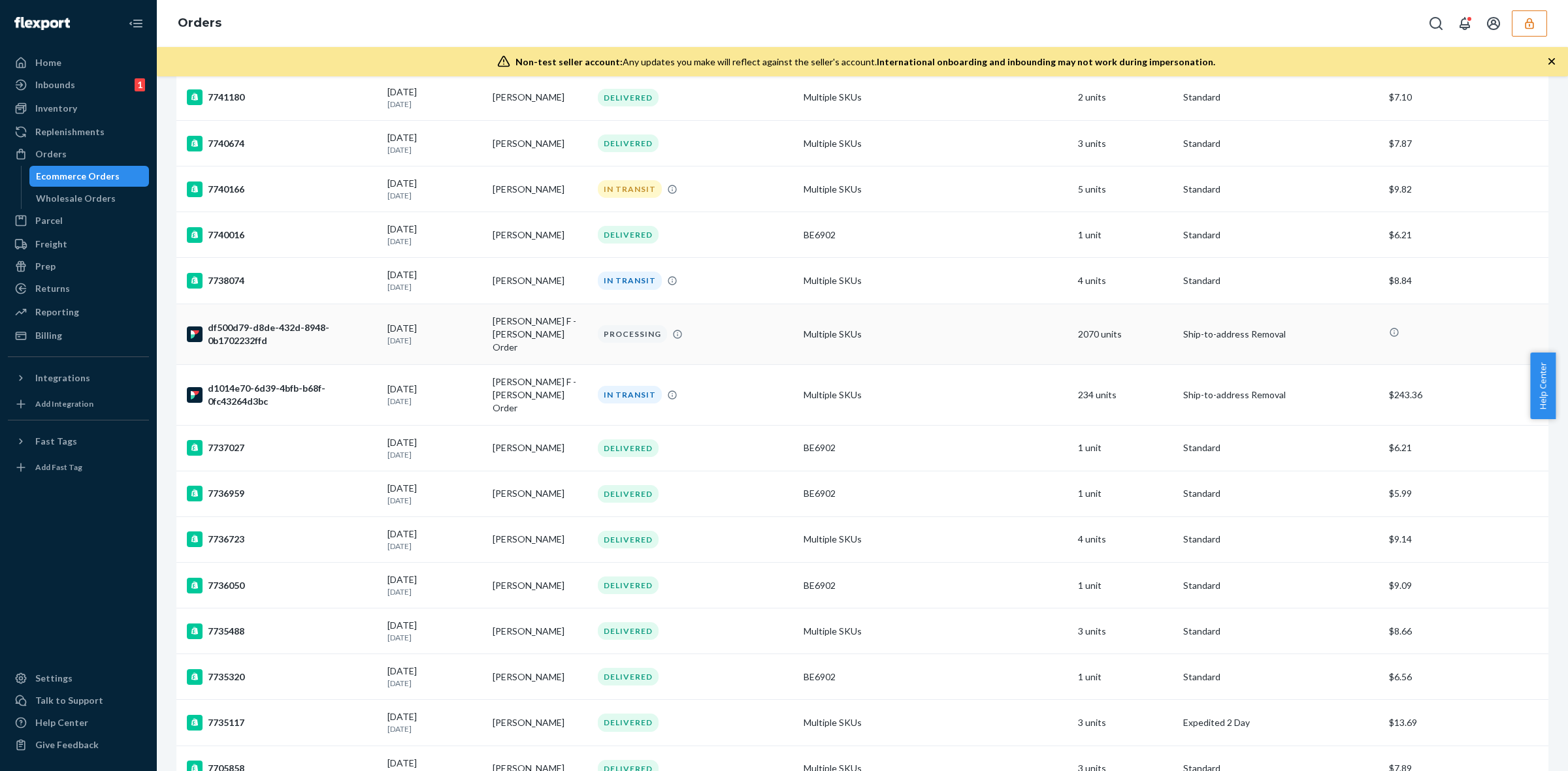
click at [757, 326] on div "PROCESSING" at bounding box center [695, 334] width 201 height 18
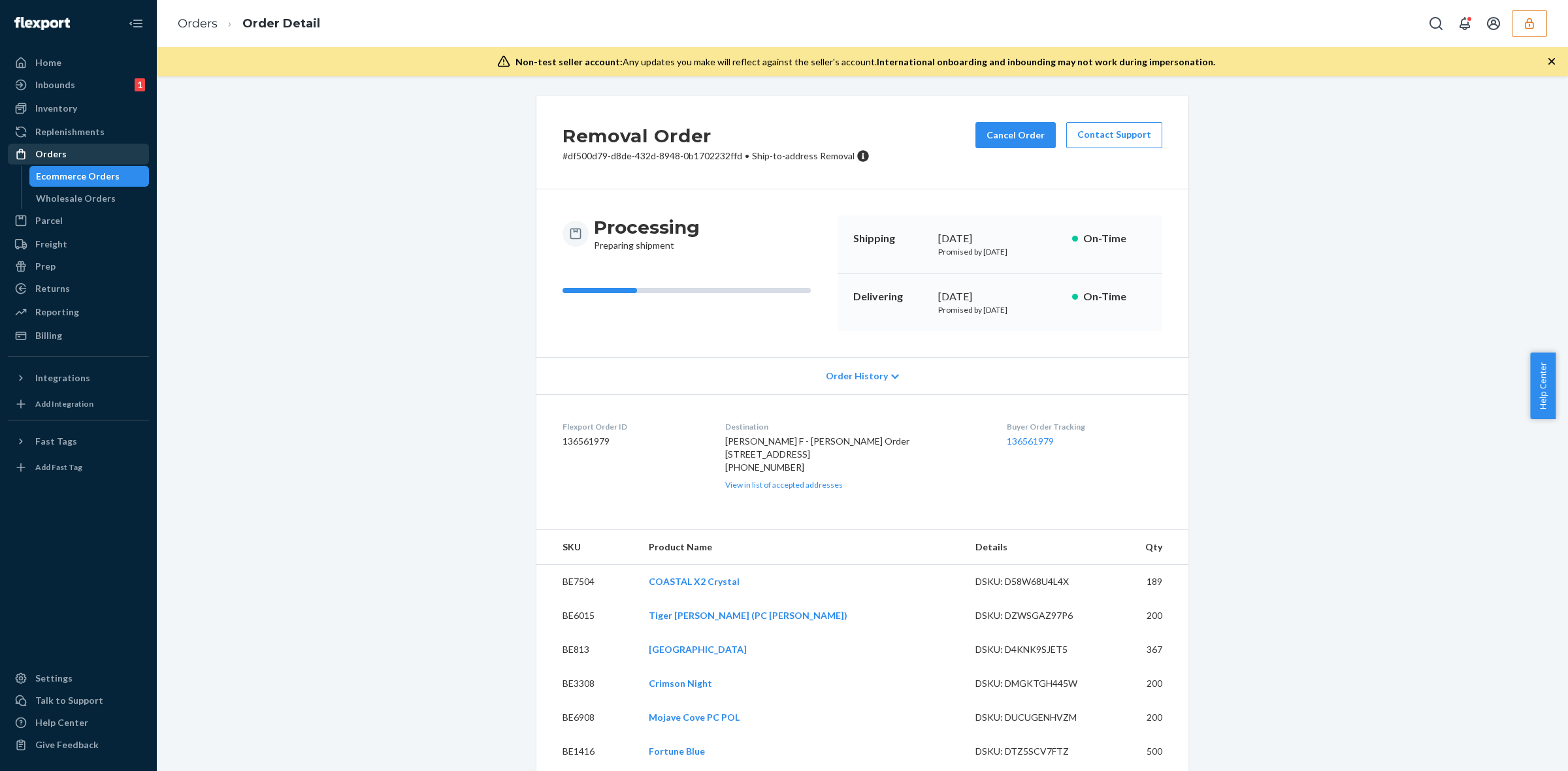
click at [53, 148] on div "Orders" at bounding box center [50, 154] width 31 height 13
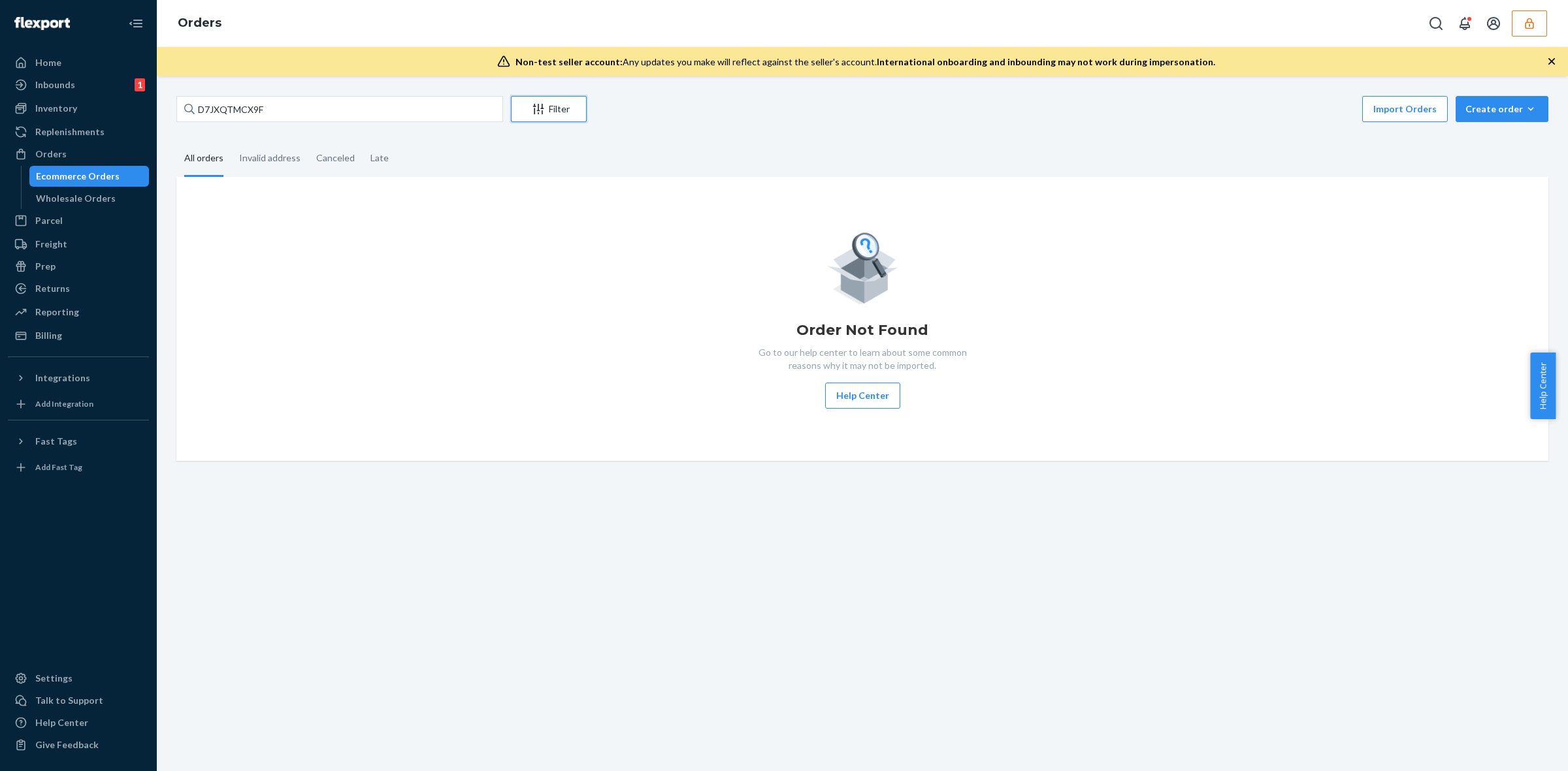
click at [560, 102] on div "Filter" at bounding box center [549, 108] width 75 height 13
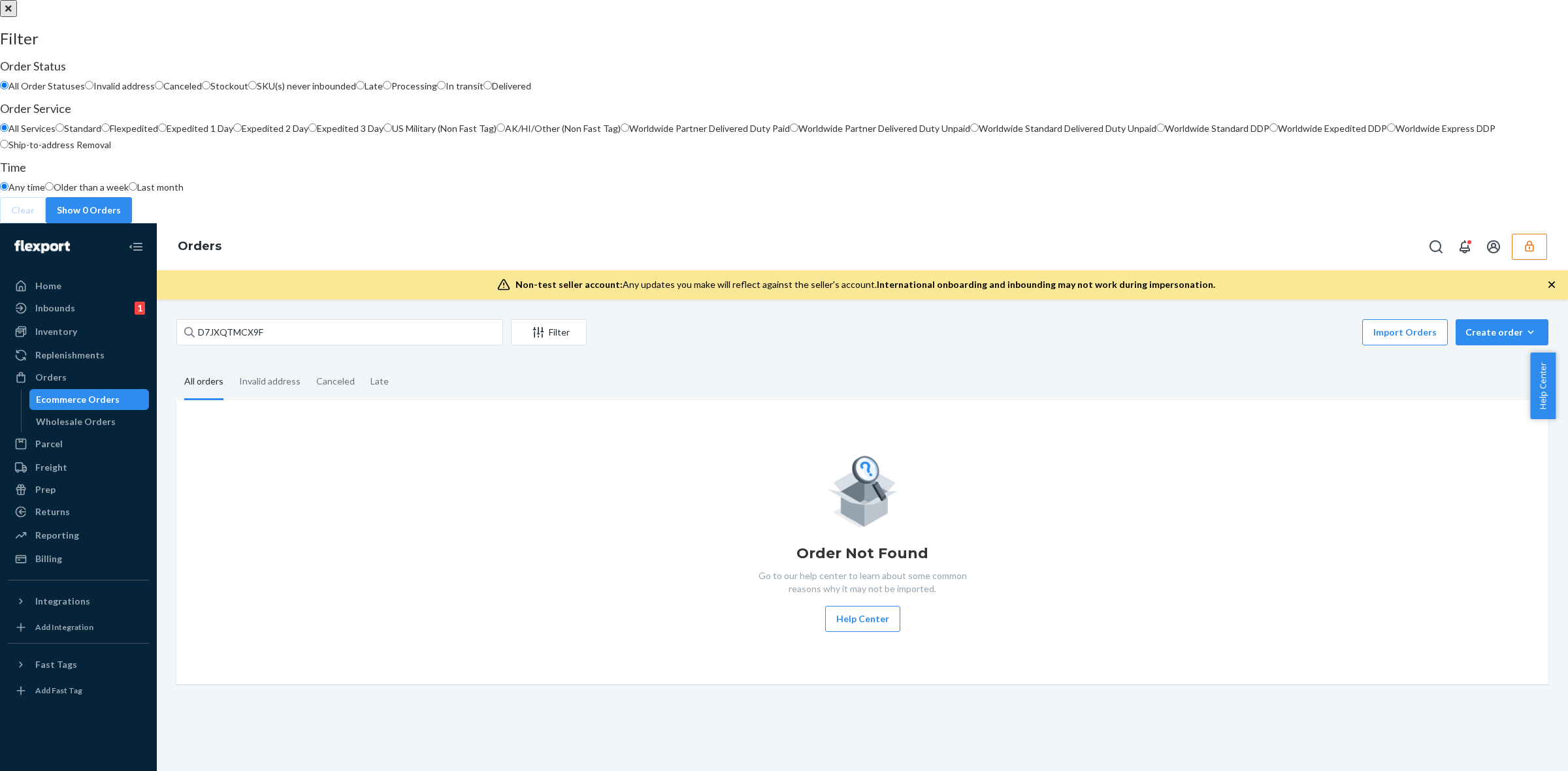
click at [288, 0] on div at bounding box center [784, 0] width 1568 height 0
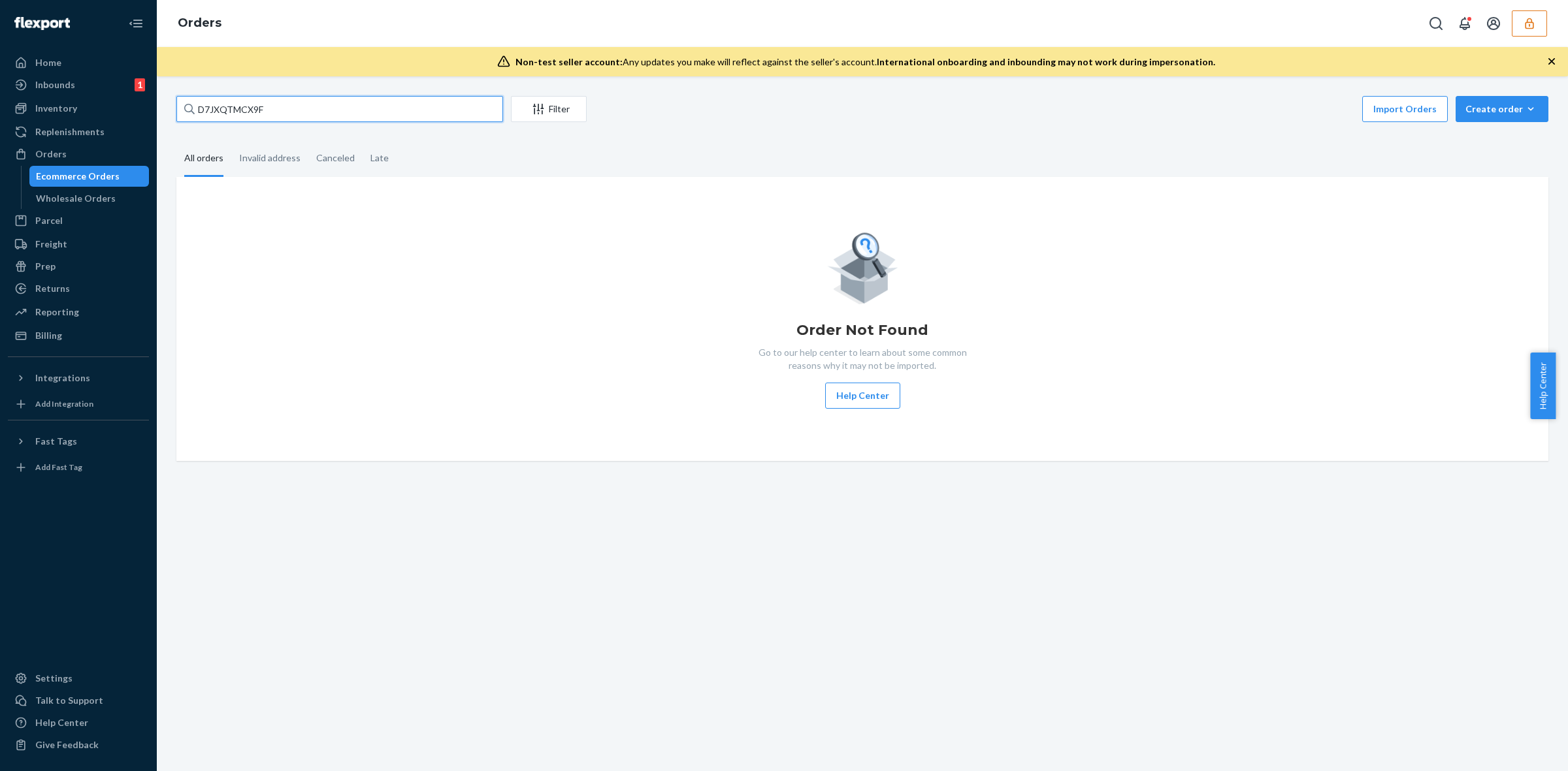
click at [286, 106] on input "D7JXQTMCX9F" at bounding box center [340, 109] width 327 height 26
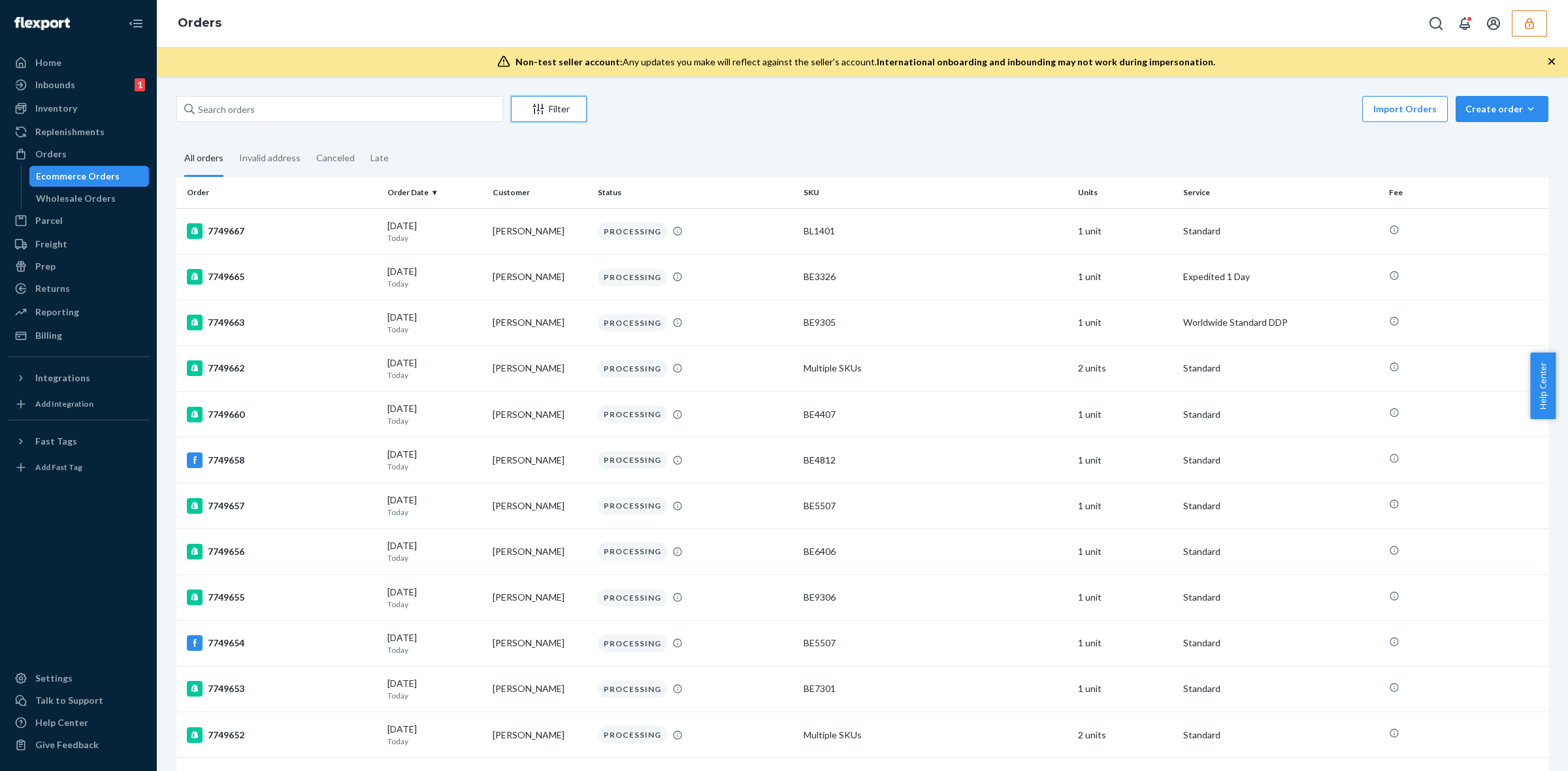
click at [533, 108] on icon "Filter" at bounding box center [538, 108] width 13 height 13
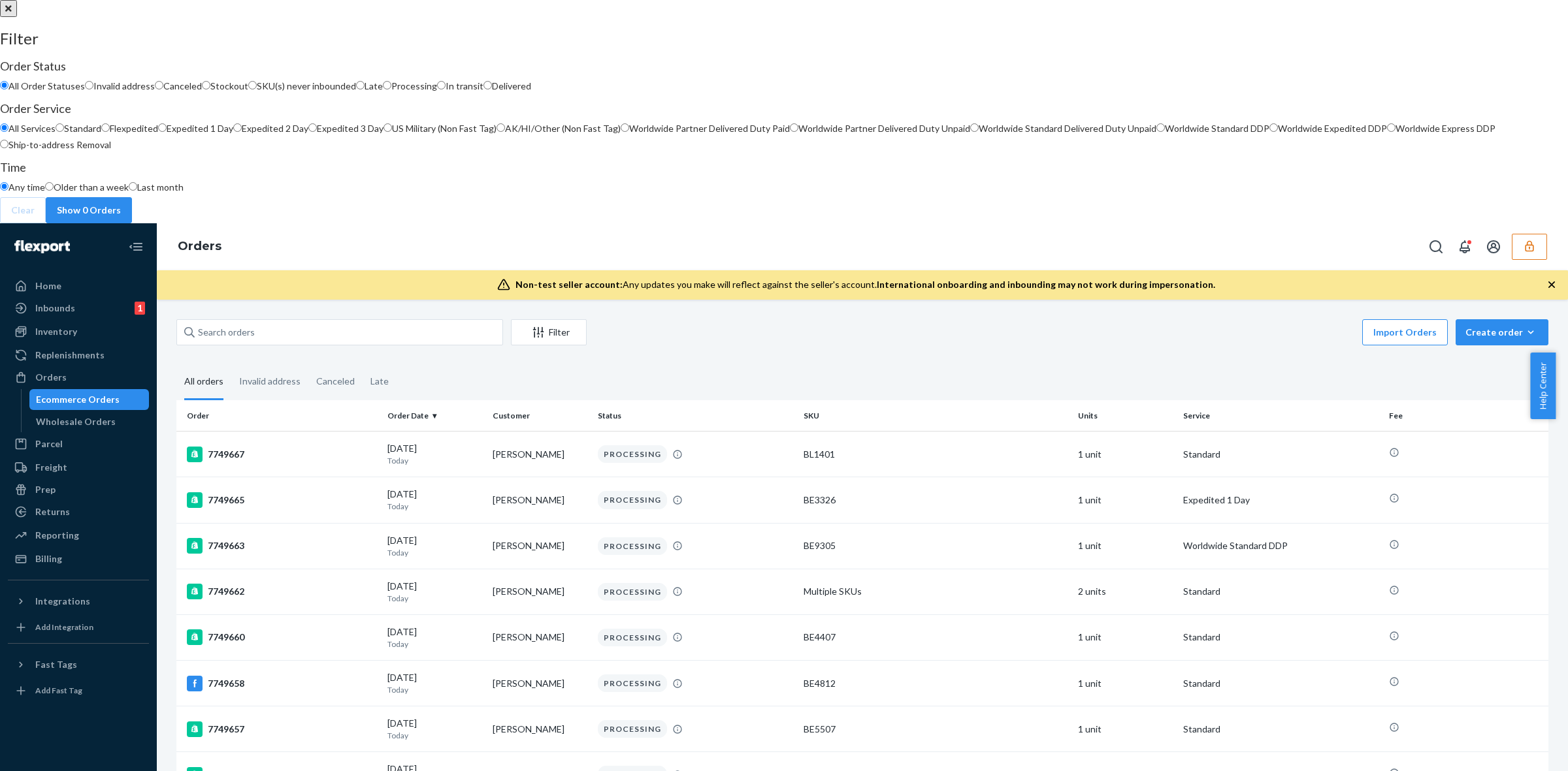
click at [111, 150] on span "Ship-to-address Removal" at bounding box center [60, 144] width 102 height 11
click at [8, 148] on input "Ship-to-address Removal" at bounding box center [4, 143] width 8 height 8
radio input "true"
click at [143, 223] on button "Show 349 Orders" at bounding box center [94, 210] width 97 height 26
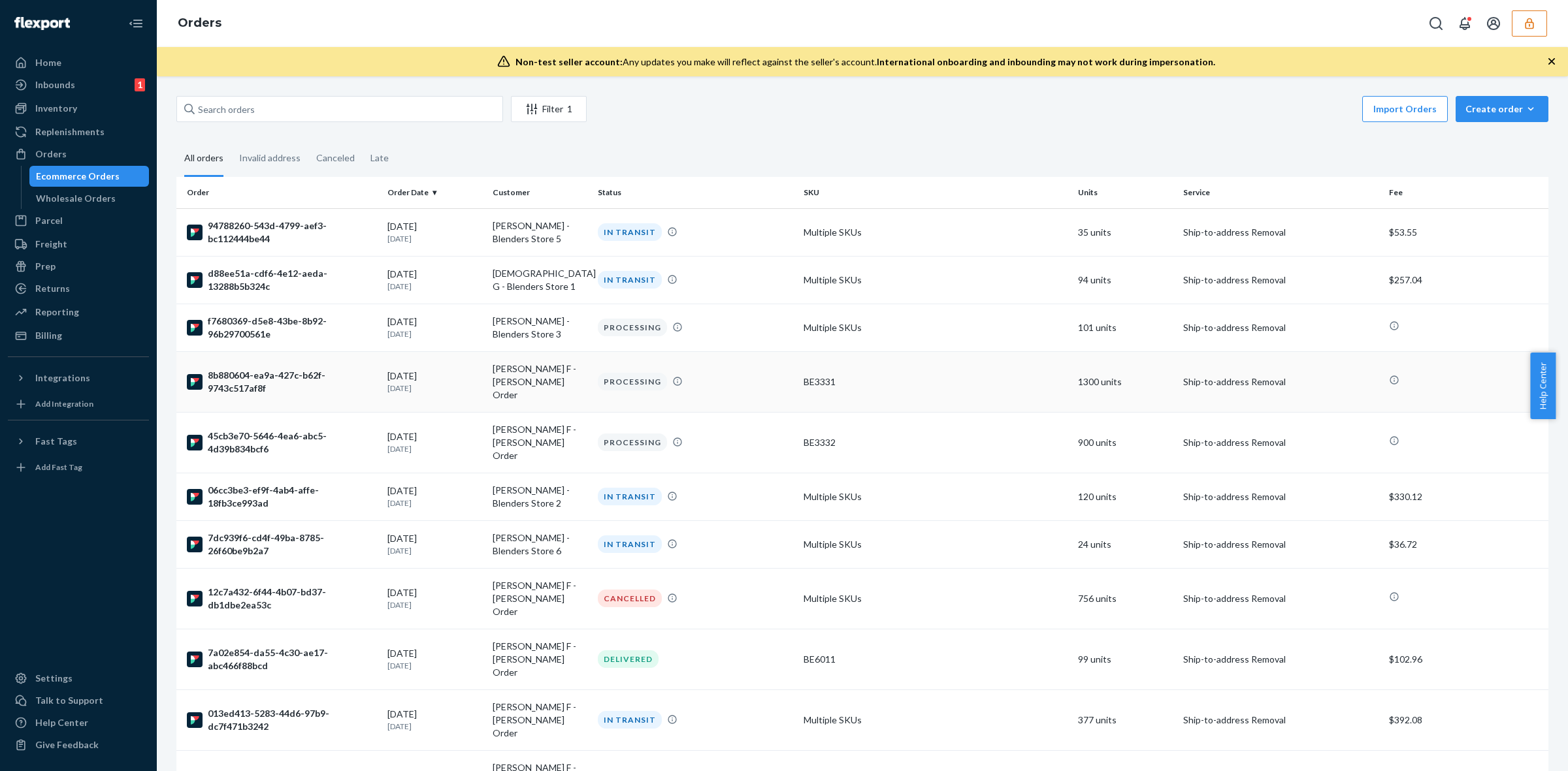
click at [713, 373] on div "PROCESSING" at bounding box center [695, 381] width 201 height 18
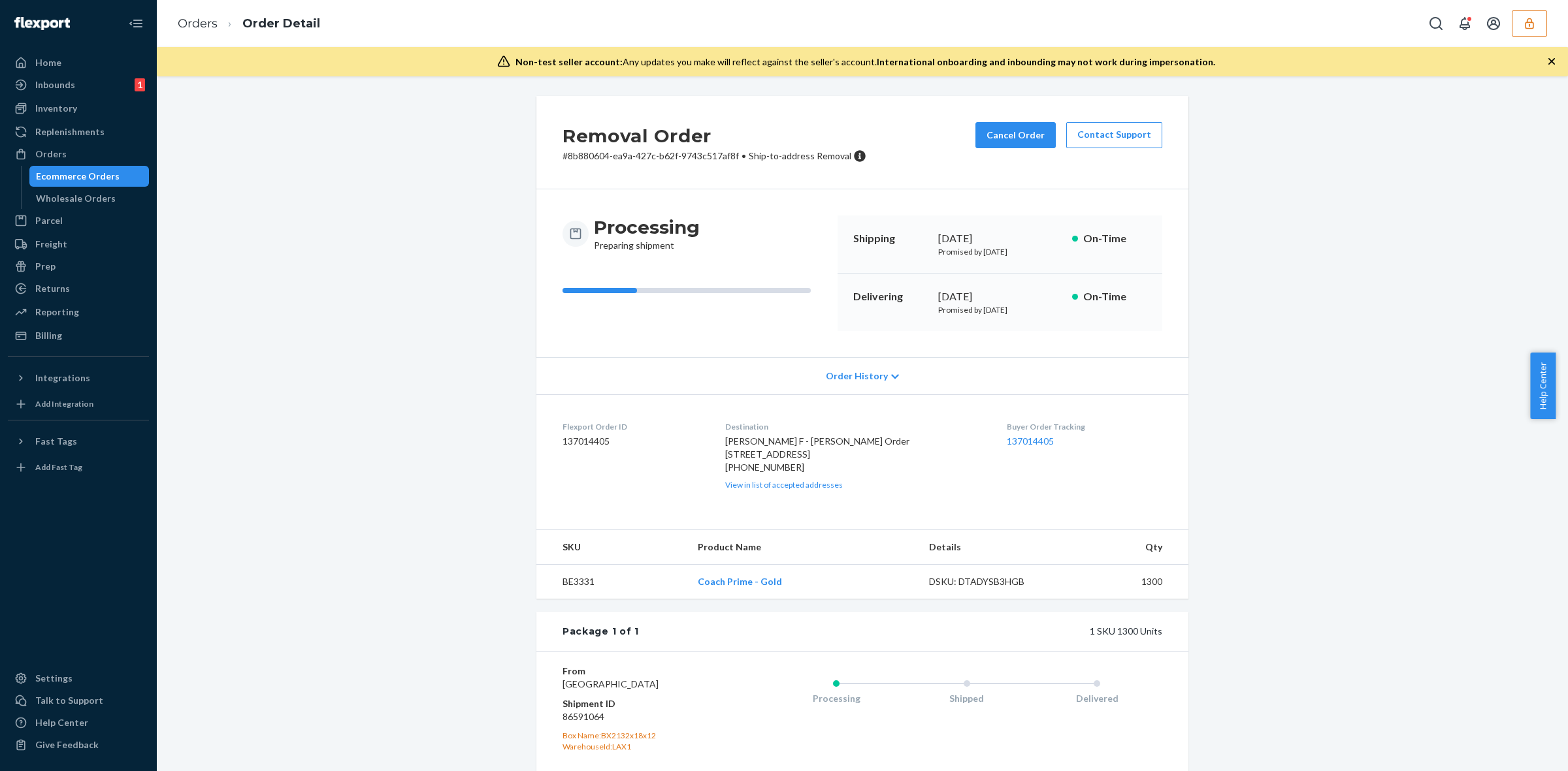
click at [792, 456] on span "[PERSON_NAME] F - [PERSON_NAME] Order [STREET_ADDRESS]" at bounding box center [818, 448] width 185 height 24
click at [793, 455] on span "[PERSON_NAME] F - [PERSON_NAME] Order [STREET_ADDRESS]" at bounding box center [818, 448] width 185 height 24
copy span "[STREET_ADDRESS]"
click at [1530, 23] on icon "button" at bounding box center [1529, 23] width 13 height 13
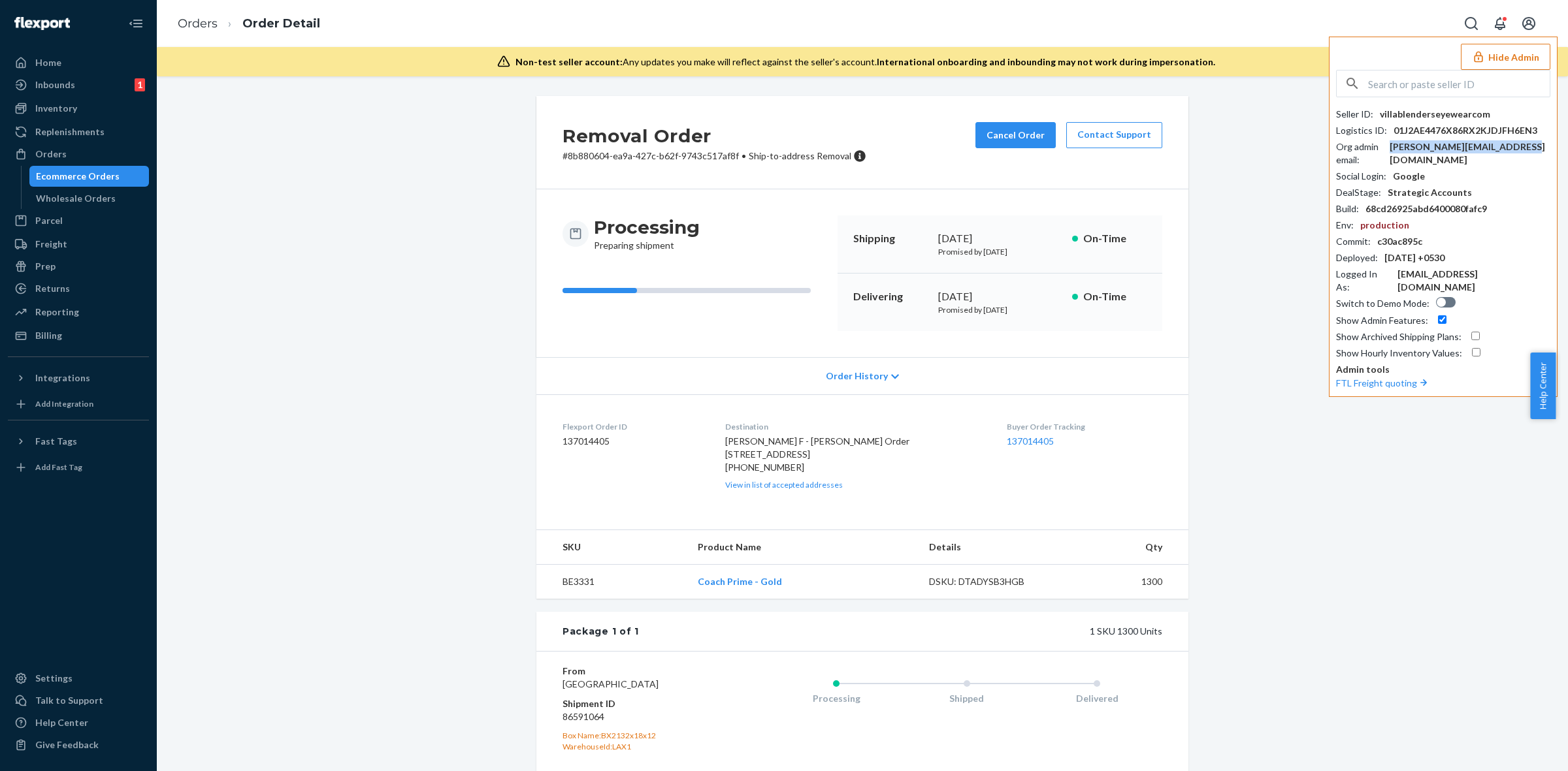
click at [1459, 144] on div "[PERSON_NAME][EMAIL_ADDRESS][DOMAIN_NAME]" at bounding box center [1470, 153] width 161 height 26
click at [772, 474] on div "[PHONE_NUMBER]" at bounding box center [856, 467] width 262 height 13
copy div "17205868733"
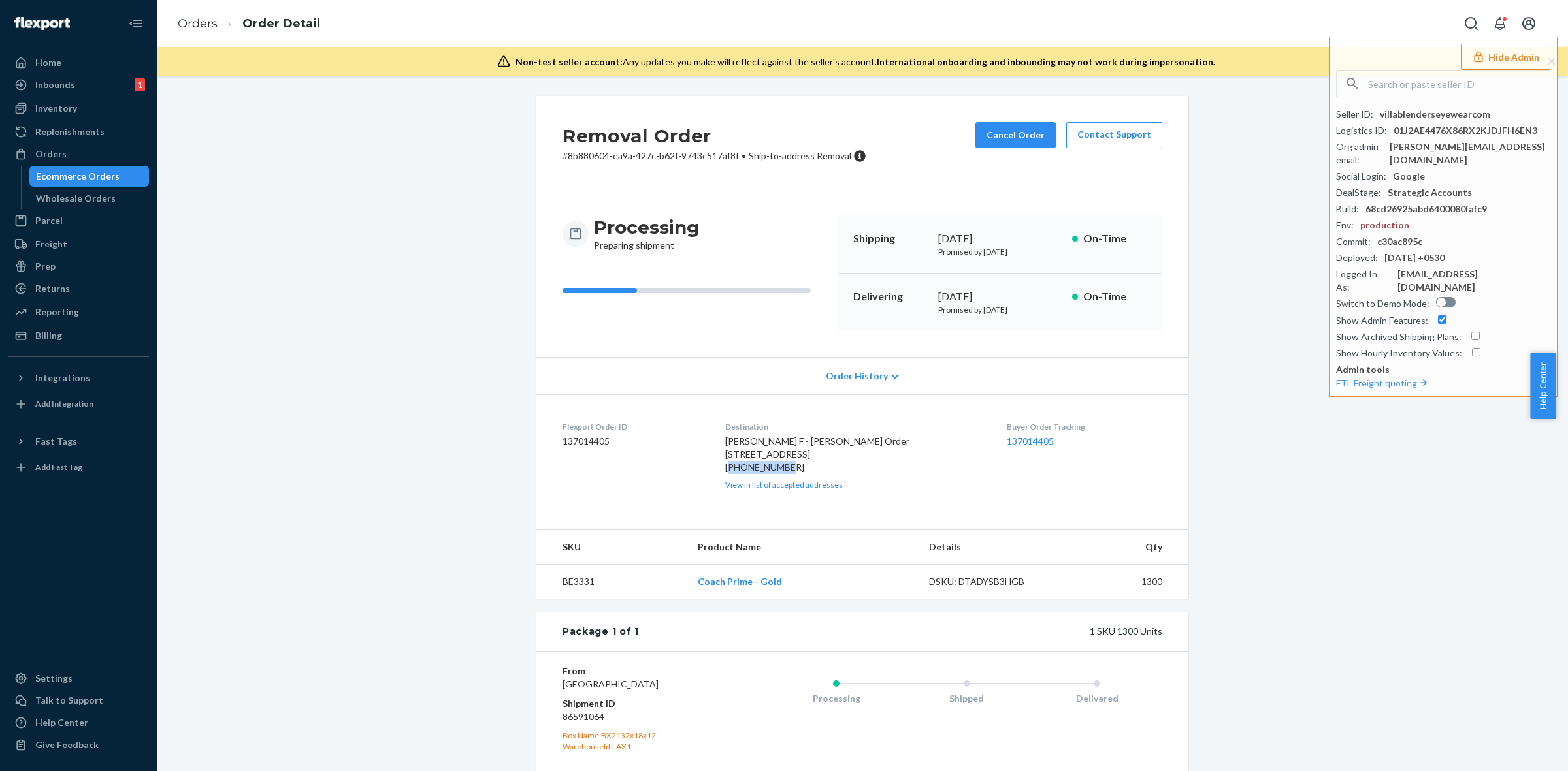
click at [1505, 59] on button "Hide Admin" at bounding box center [1505, 56] width 89 height 26
